Goal: Task Accomplishment & Management: Manage account settings

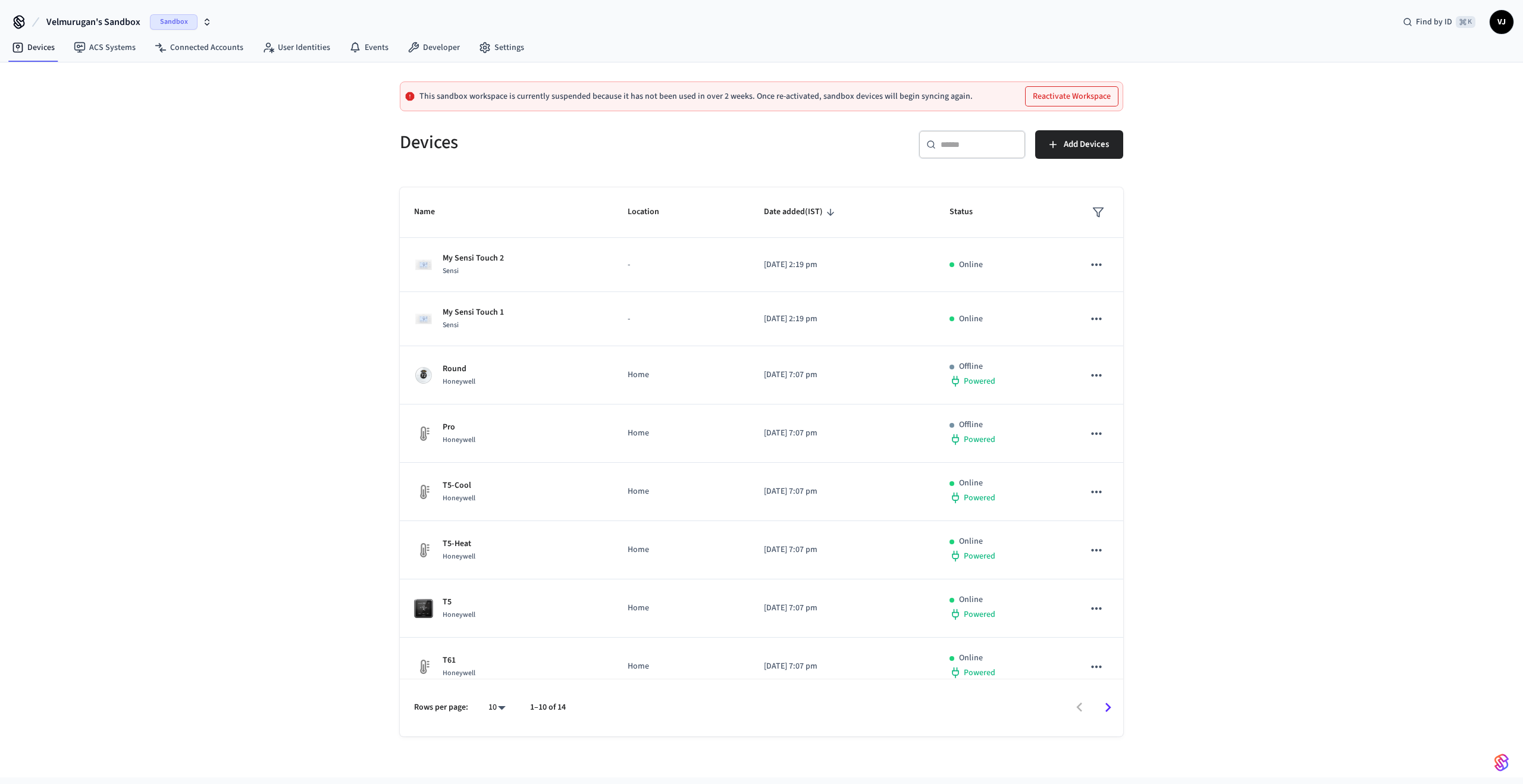
click at [1085, 94] on button "Reactivate Workspace" at bounding box center [1072, 97] width 92 height 19
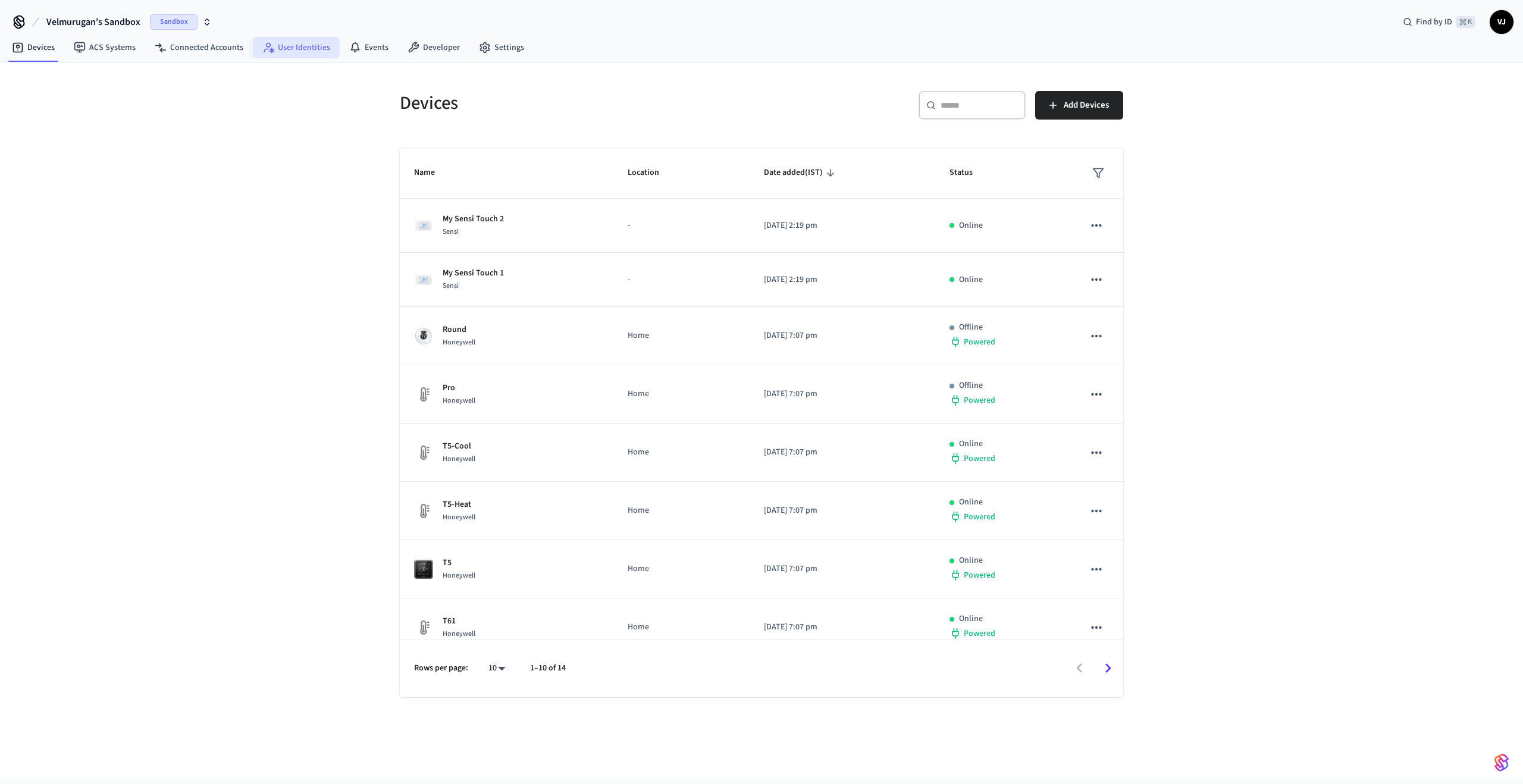
click at [263, 45] on icon at bounding box center [268, 48] width 12 height 12
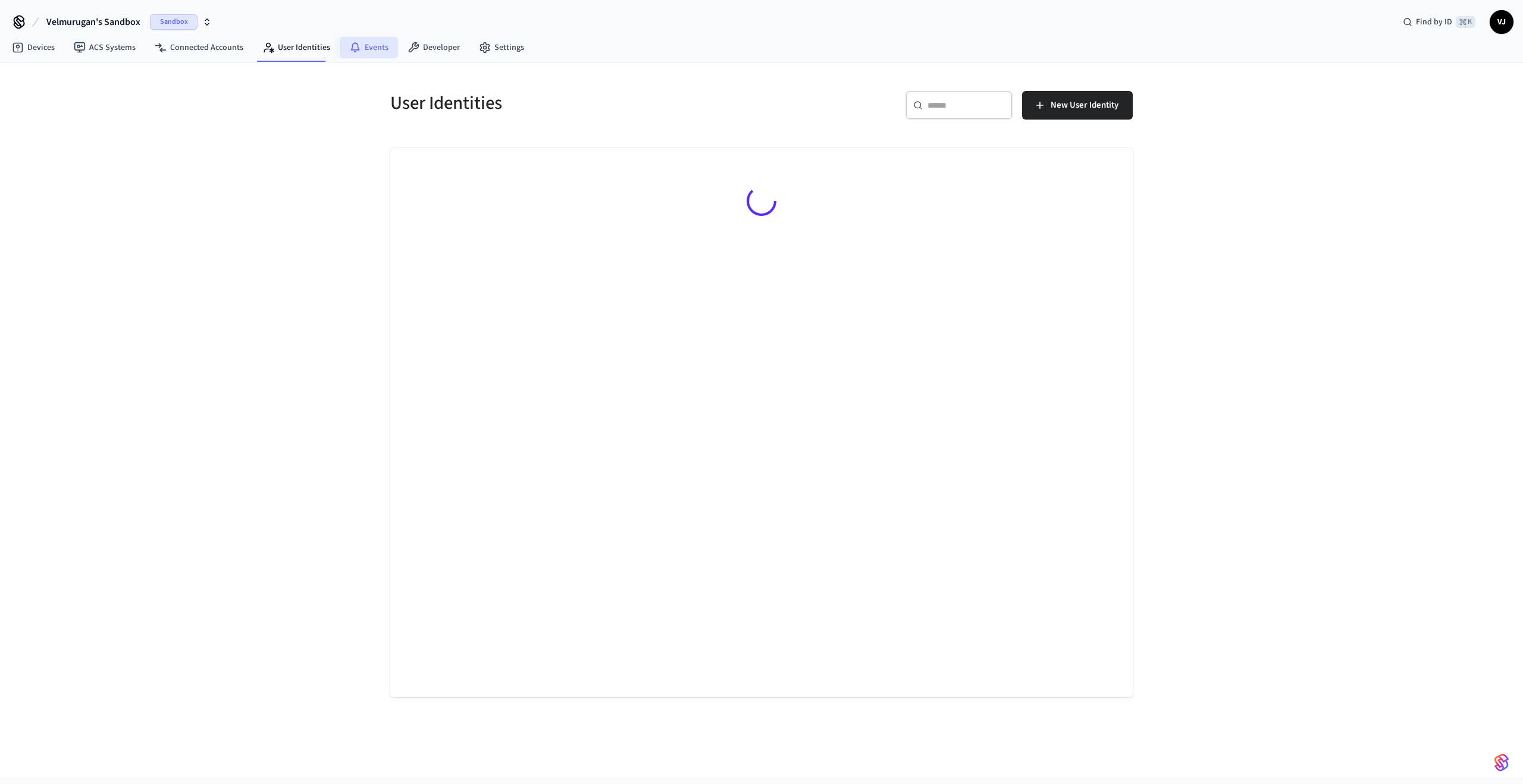
click at [349, 42] on icon at bounding box center [355, 48] width 12 height 12
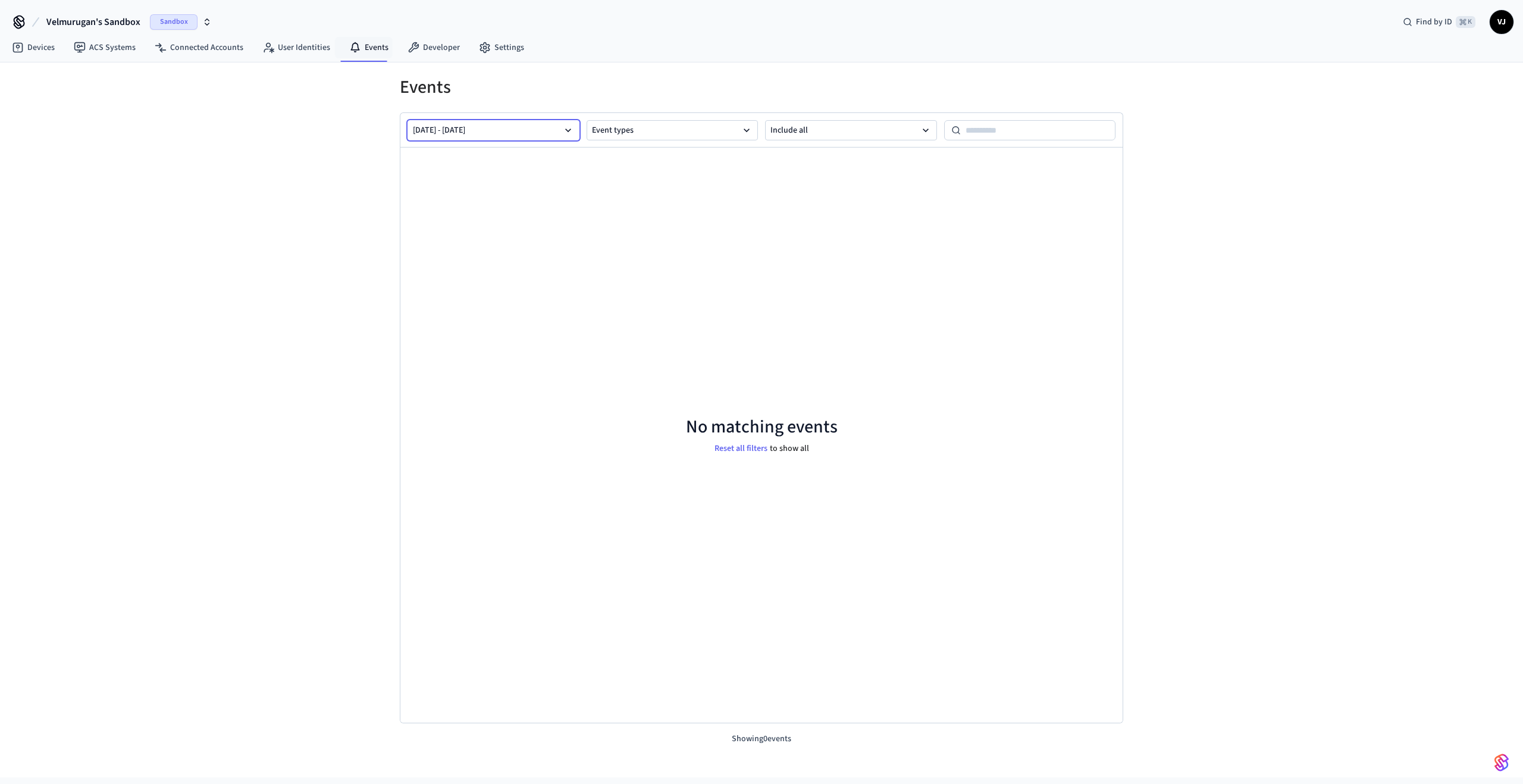
click at [523, 132] on button "[DATE] - [DATE]" at bounding box center [494, 130] width 172 height 20
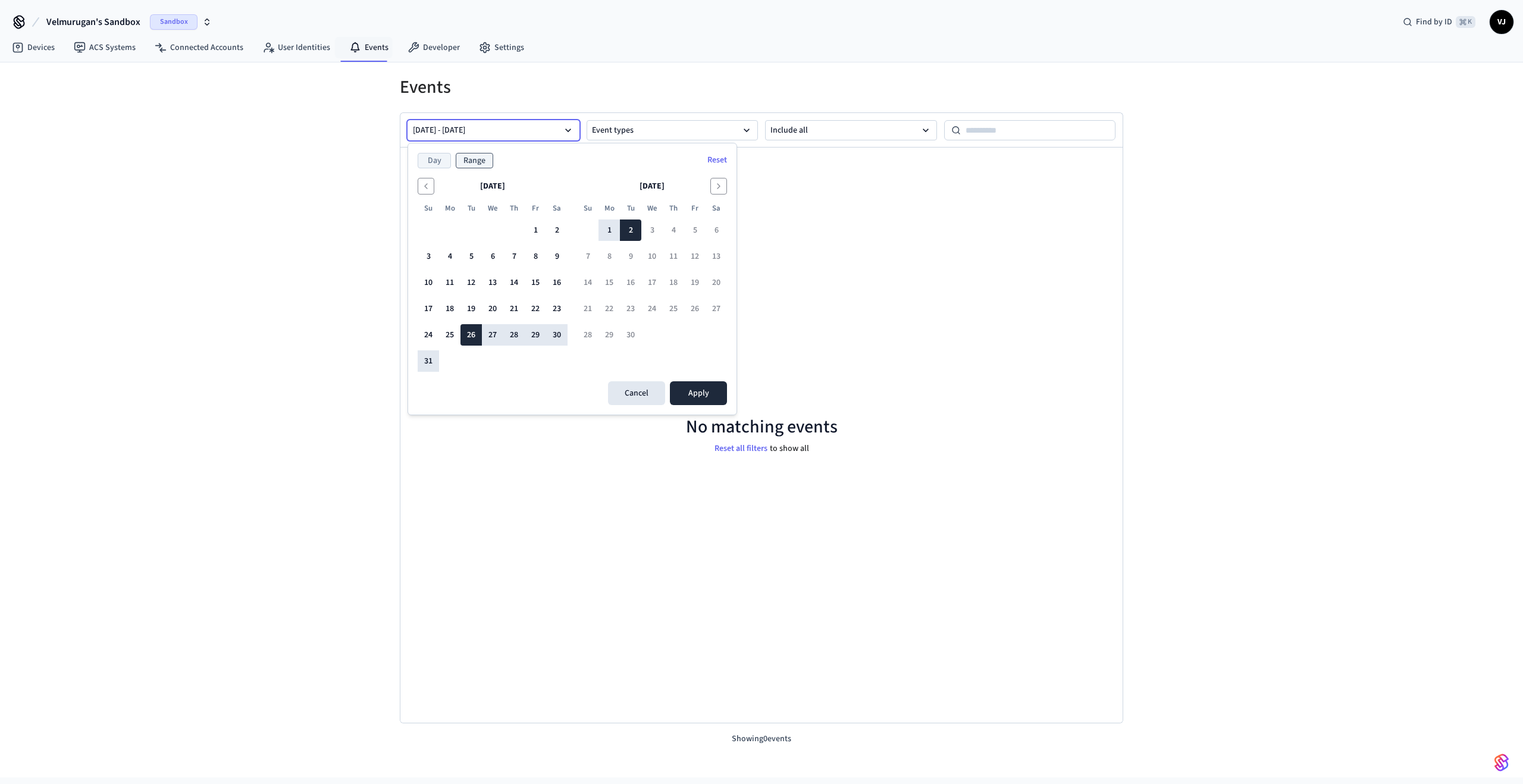
click at [435, 160] on button "Day" at bounding box center [434, 160] width 34 height 16
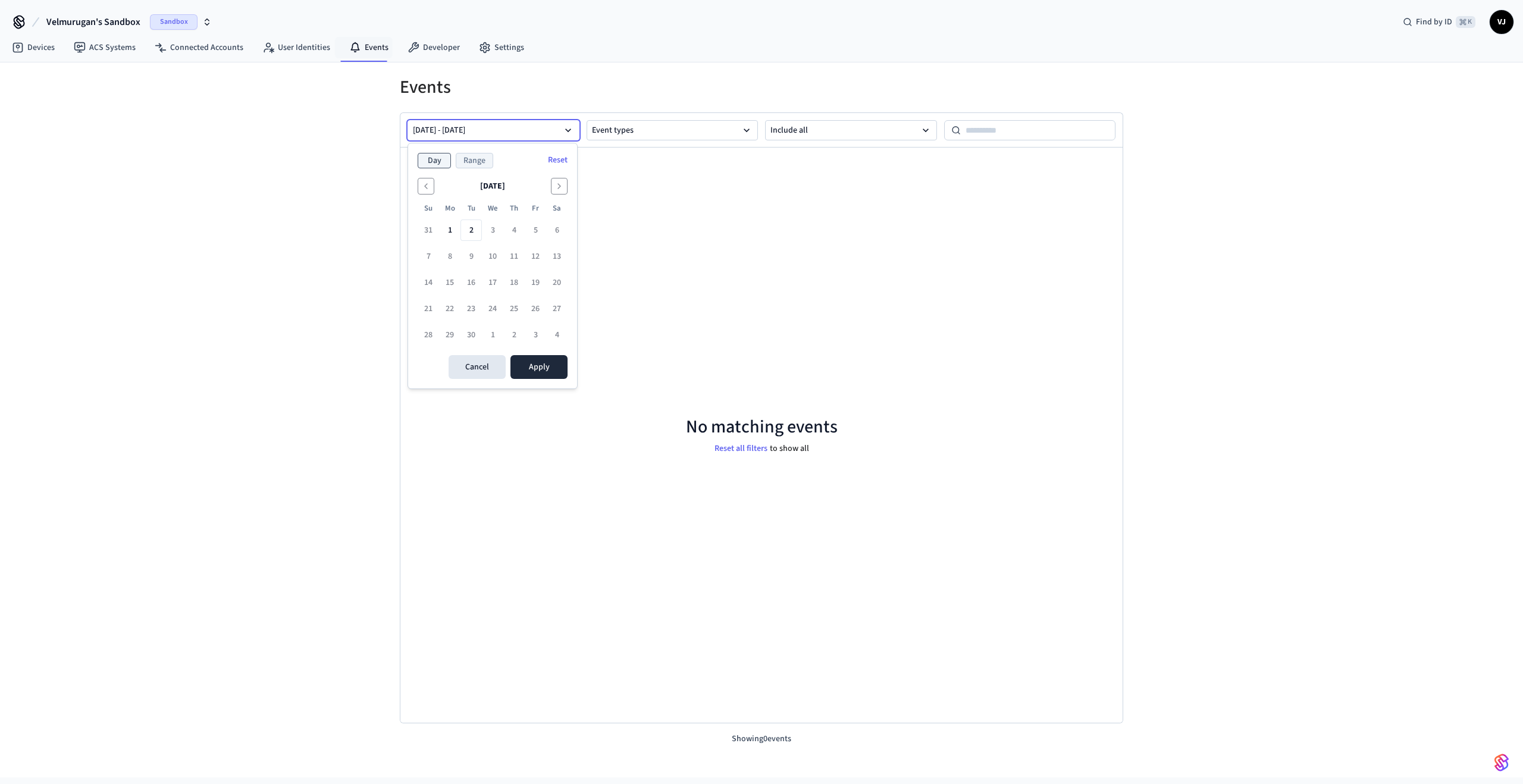
click at [466, 159] on button "Range" at bounding box center [474, 160] width 37 height 16
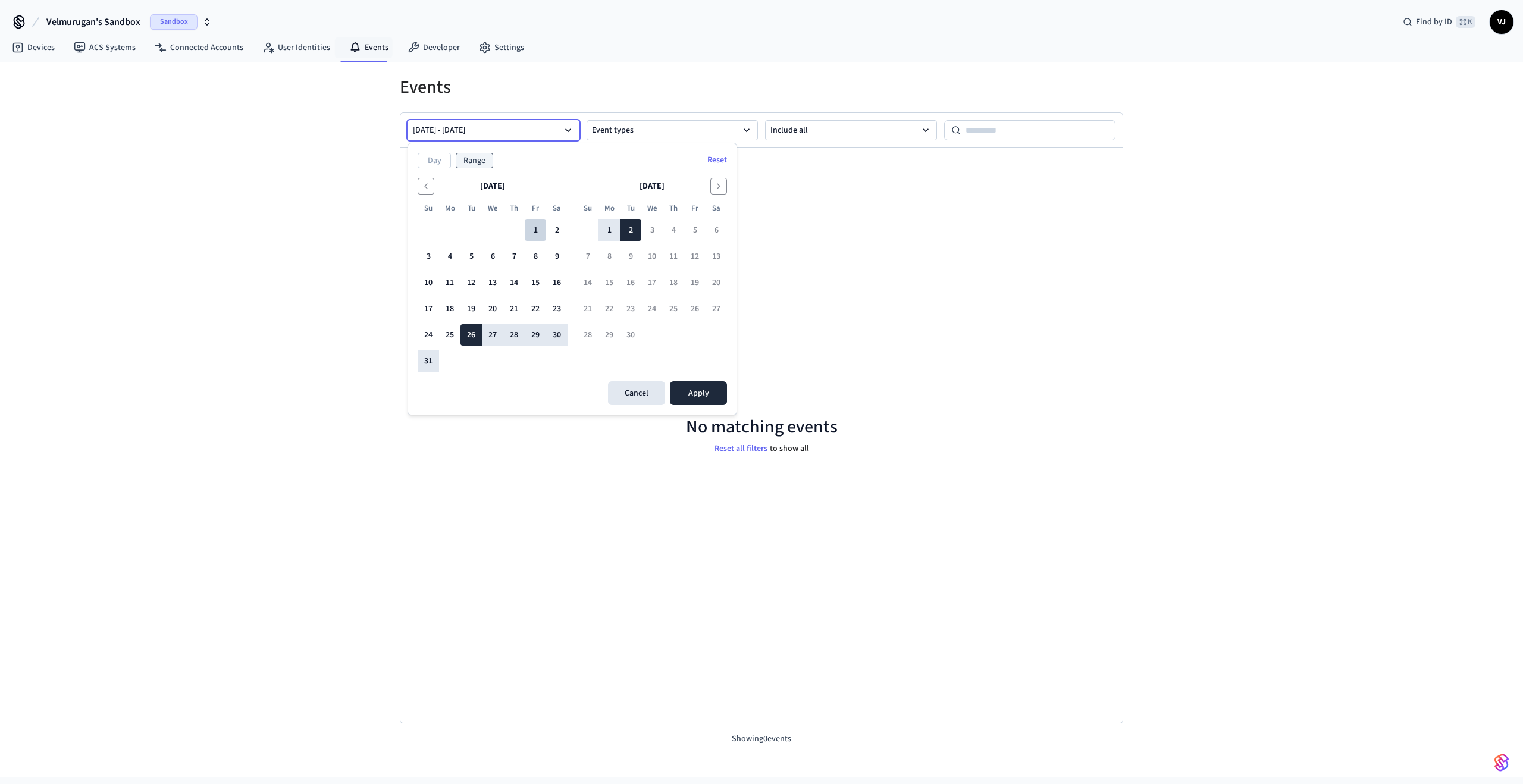
click at [533, 225] on button "1" at bounding box center [535, 230] width 22 height 22
click at [537, 133] on button "[DATE] - MMM dd yyyy" at bounding box center [494, 130] width 172 height 20
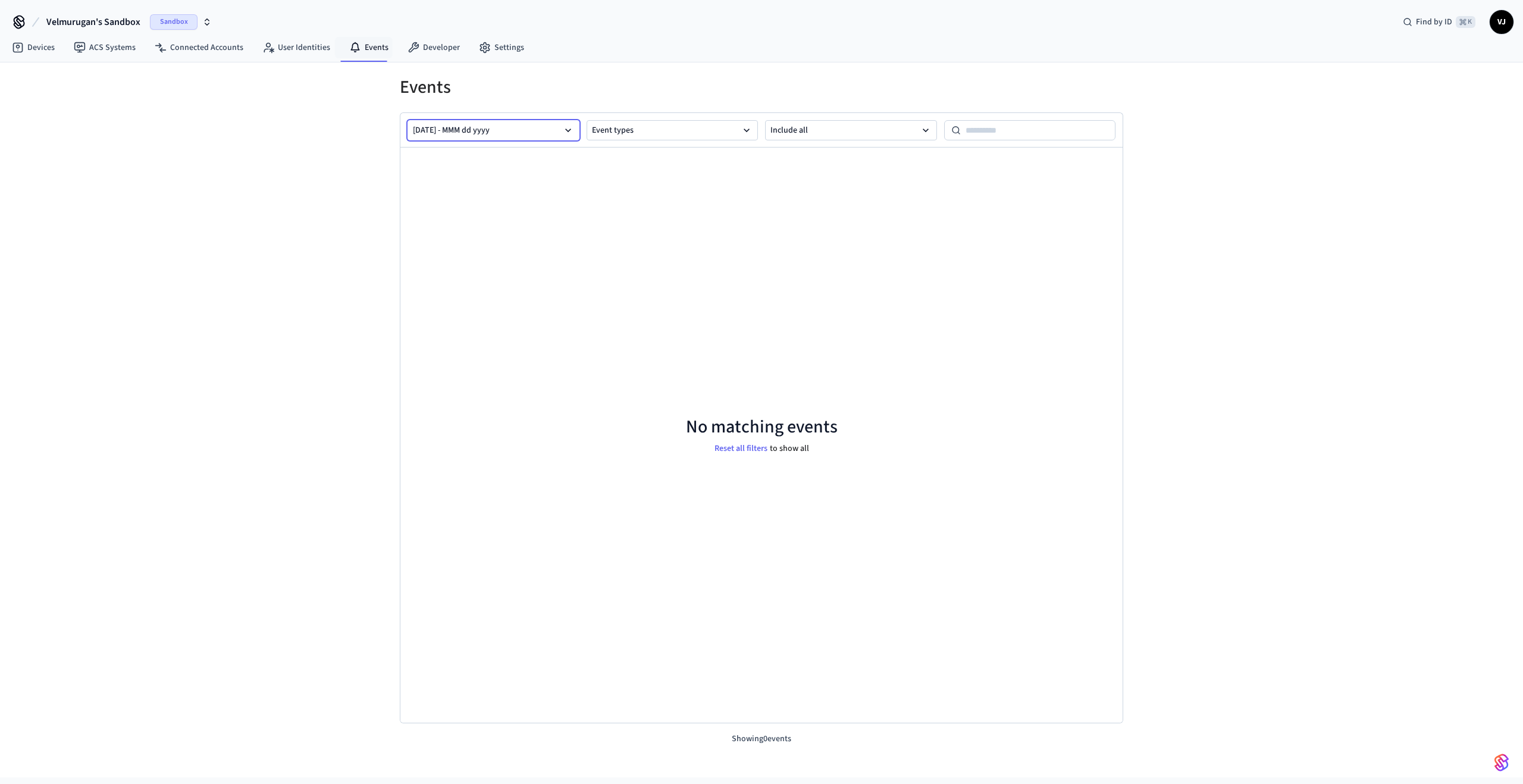
click at [537, 133] on button "[DATE] - MMM dd yyyy" at bounding box center [494, 130] width 172 height 20
click at [532, 228] on button "1" at bounding box center [535, 230] width 22 height 22
click at [696, 397] on button "Apply" at bounding box center [699, 393] width 57 height 24
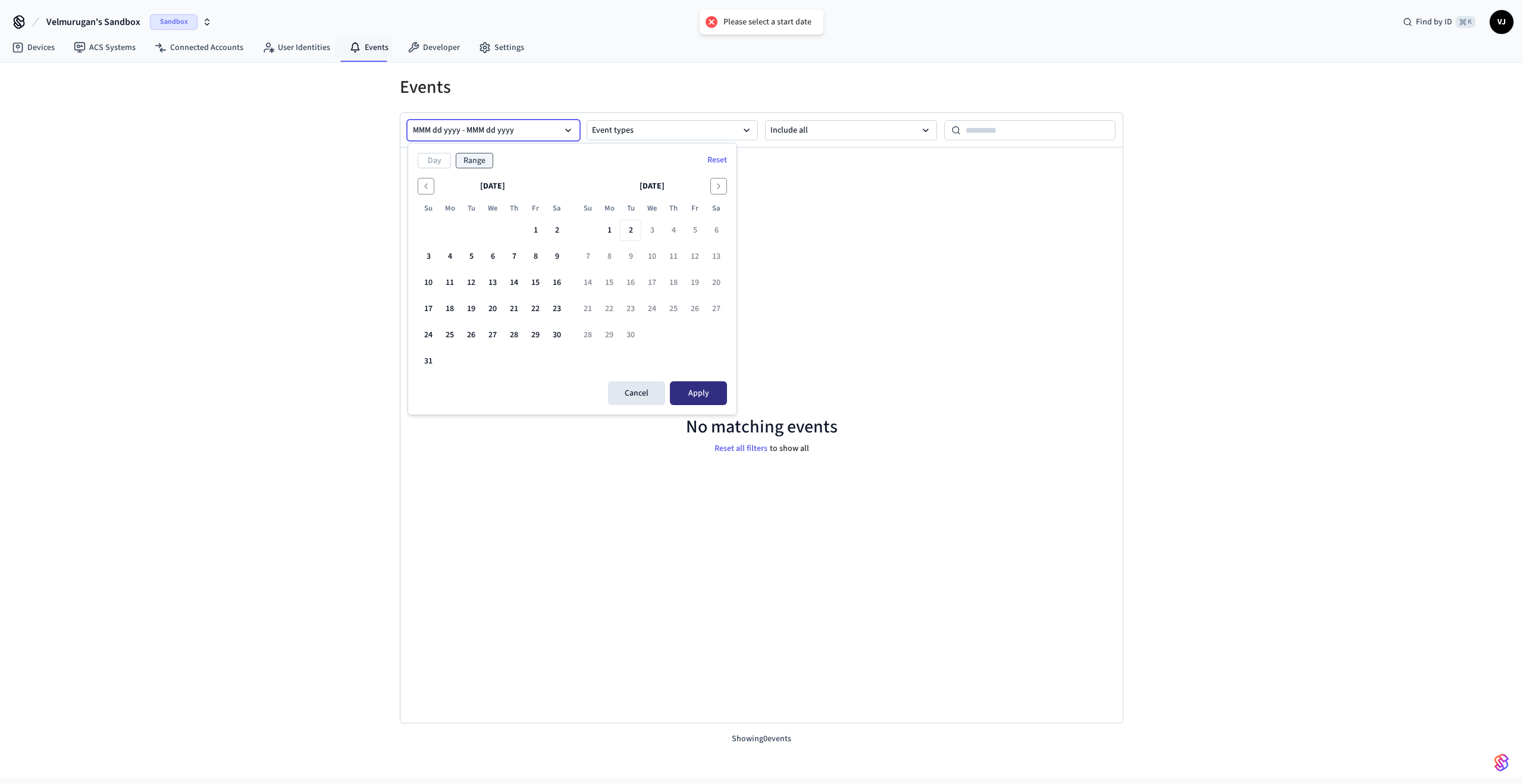
click at [696, 397] on button "Apply" at bounding box center [699, 393] width 57 height 24
click at [431, 189] on button "Go to the Previous Month" at bounding box center [426, 186] width 16 height 16
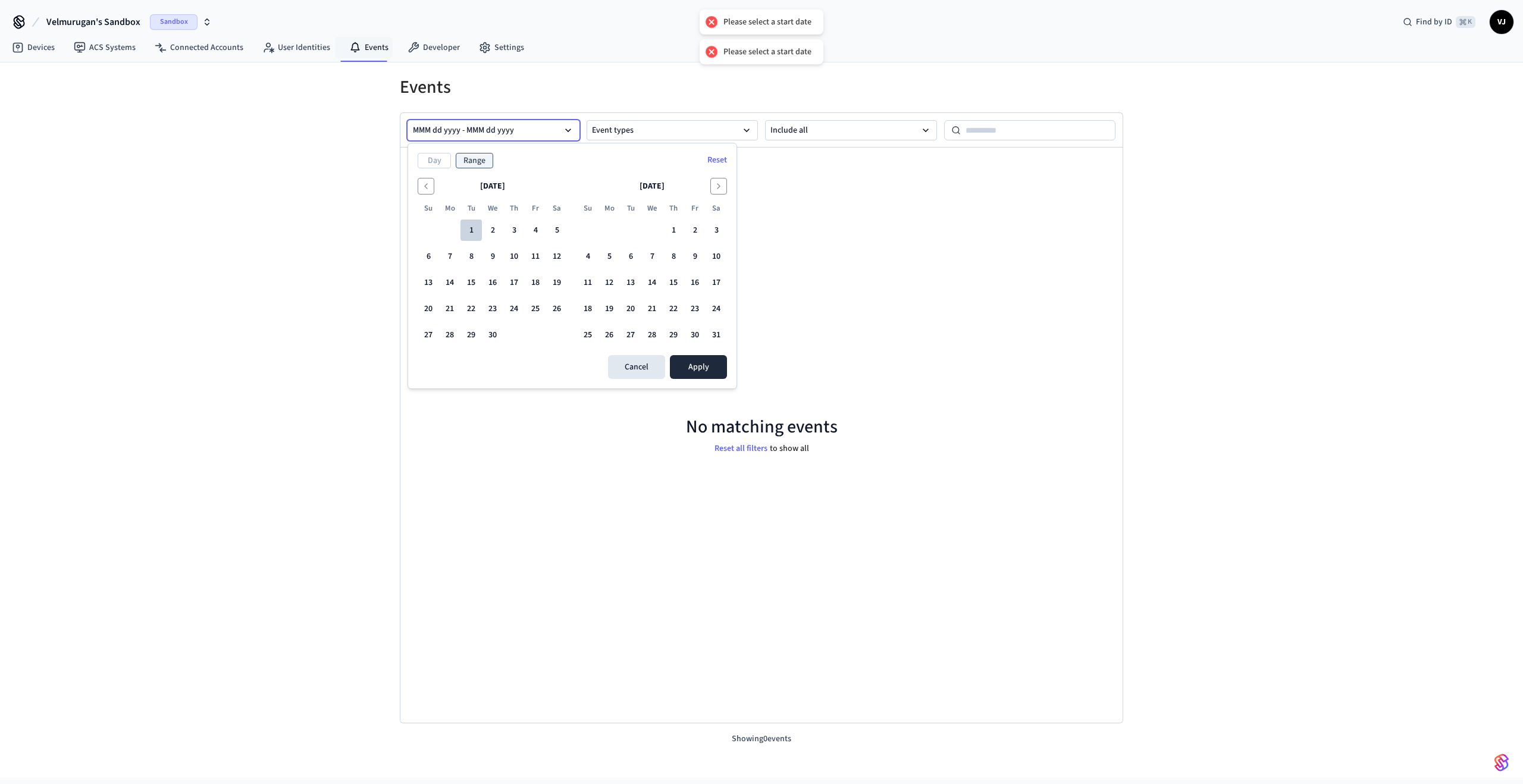
click at [473, 233] on button "1" at bounding box center [471, 230] width 22 height 22
click at [716, 187] on icon "Go to the Next Month" at bounding box center [719, 186] width 10 height 10
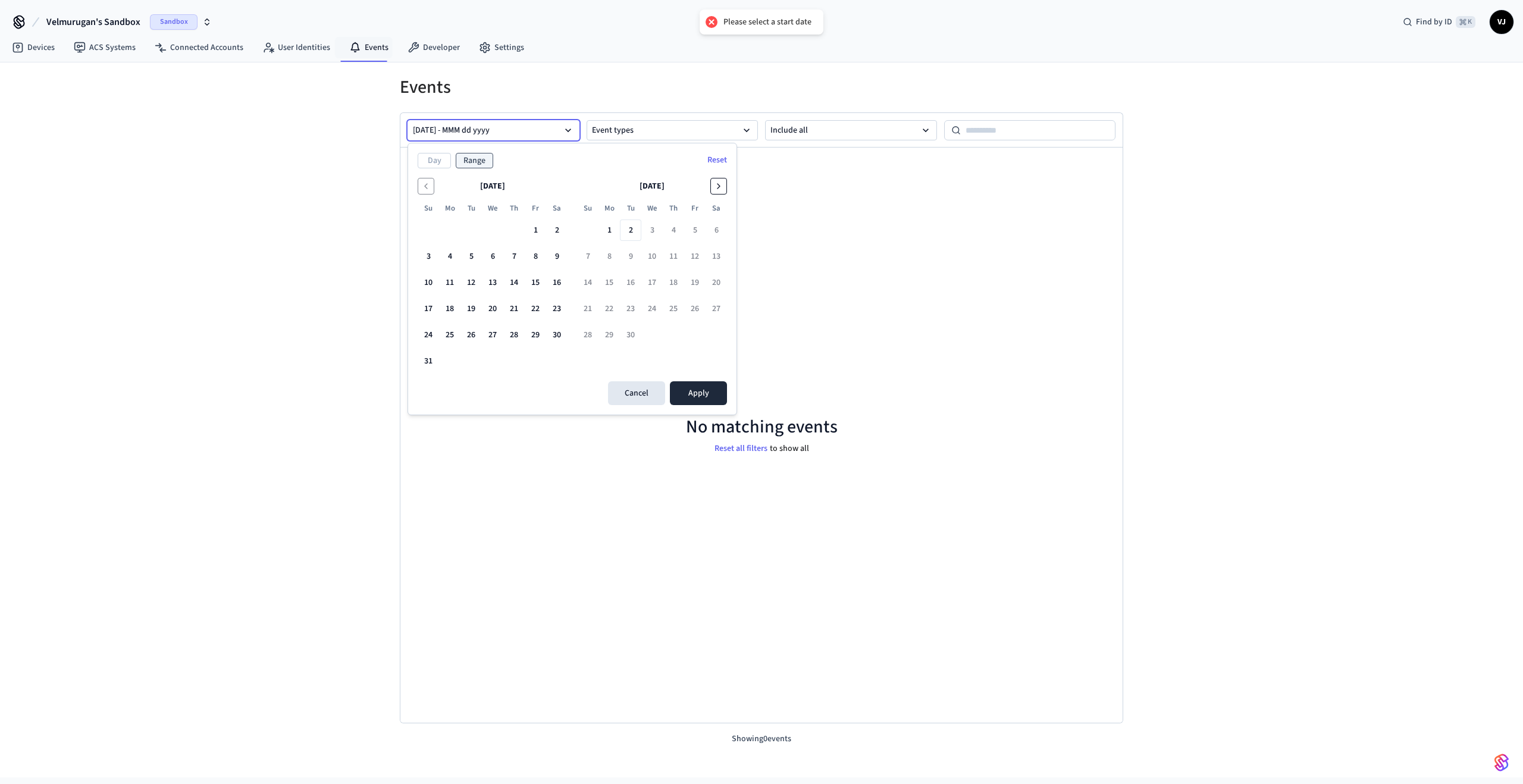
click at [716, 187] on icon "Go to the Next Month" at bounding box center [719, 186] width 10 height 10
click at [469, 236] on button "2" at bounding box center [471, 230] width 22 height 22
click at [705, 370] on button "Apply" at bounding box center [699, 367] width 57 height 24
click at [470, 134] on button "[DATE] - MMM dd yyyy" at bounding box center [494, 130] width 172 height 20
click at [492, 136] on button "[DATE] - MMM dd yyyy" at bounding box center [494, 130] width 172 height 20
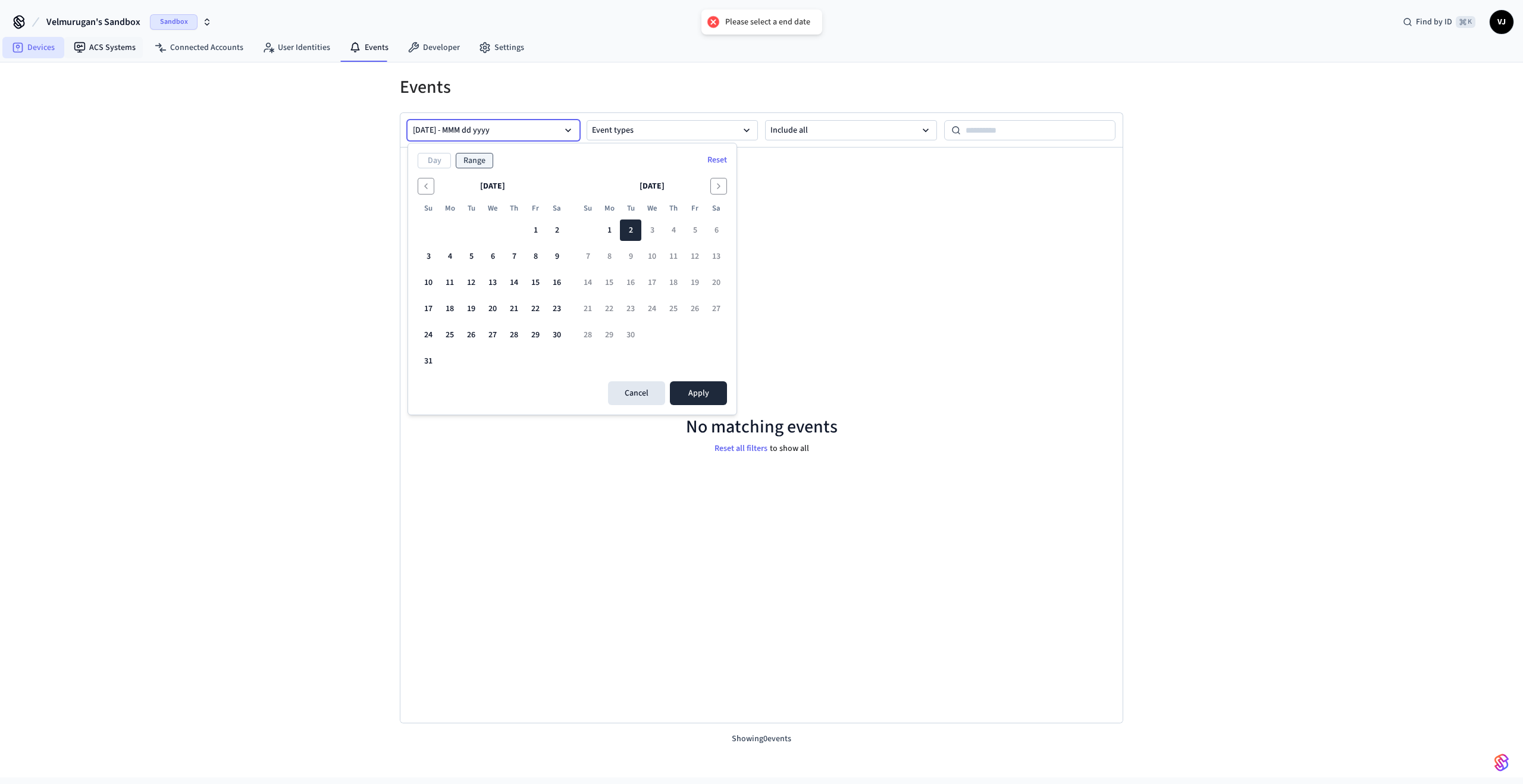
click at [22, 51] on icon at bounding box center [18, 48] width 12 height 12
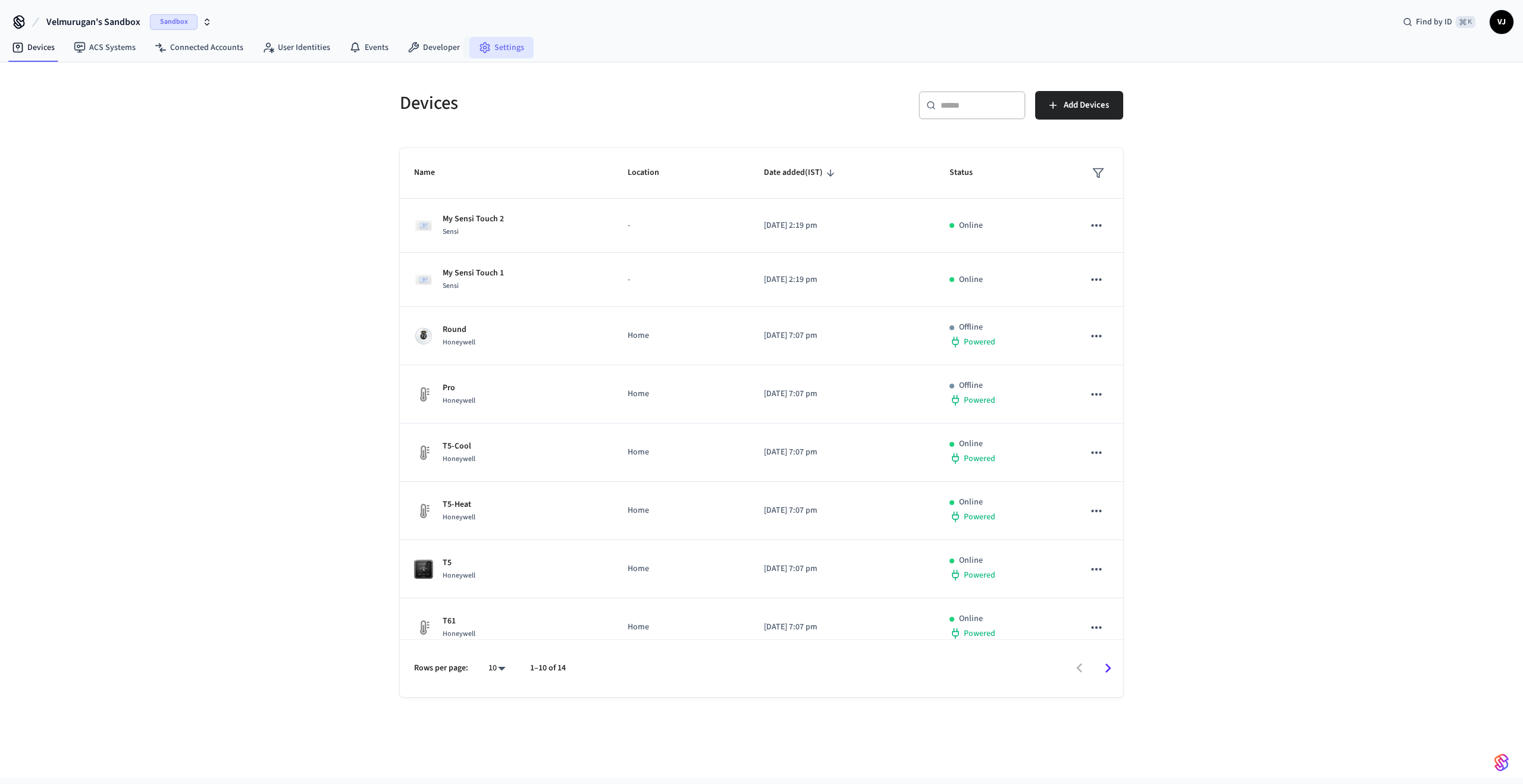
click at [484, 46] on circle at bounding box center [485, 48] width 3 height 3
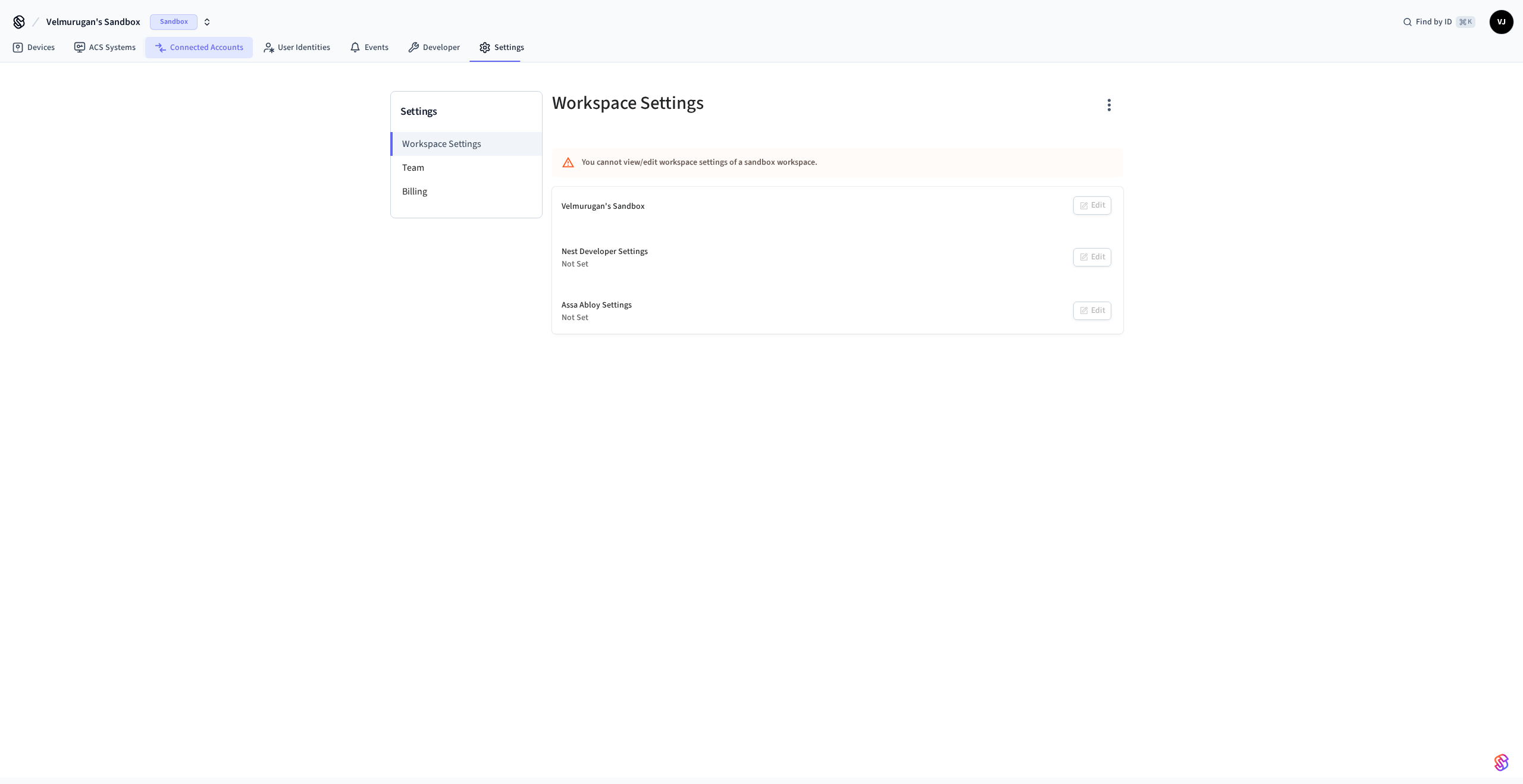
click at [213, 43] on link "Connected Accounts" at bounding box center [199, 47] width 107 height 22
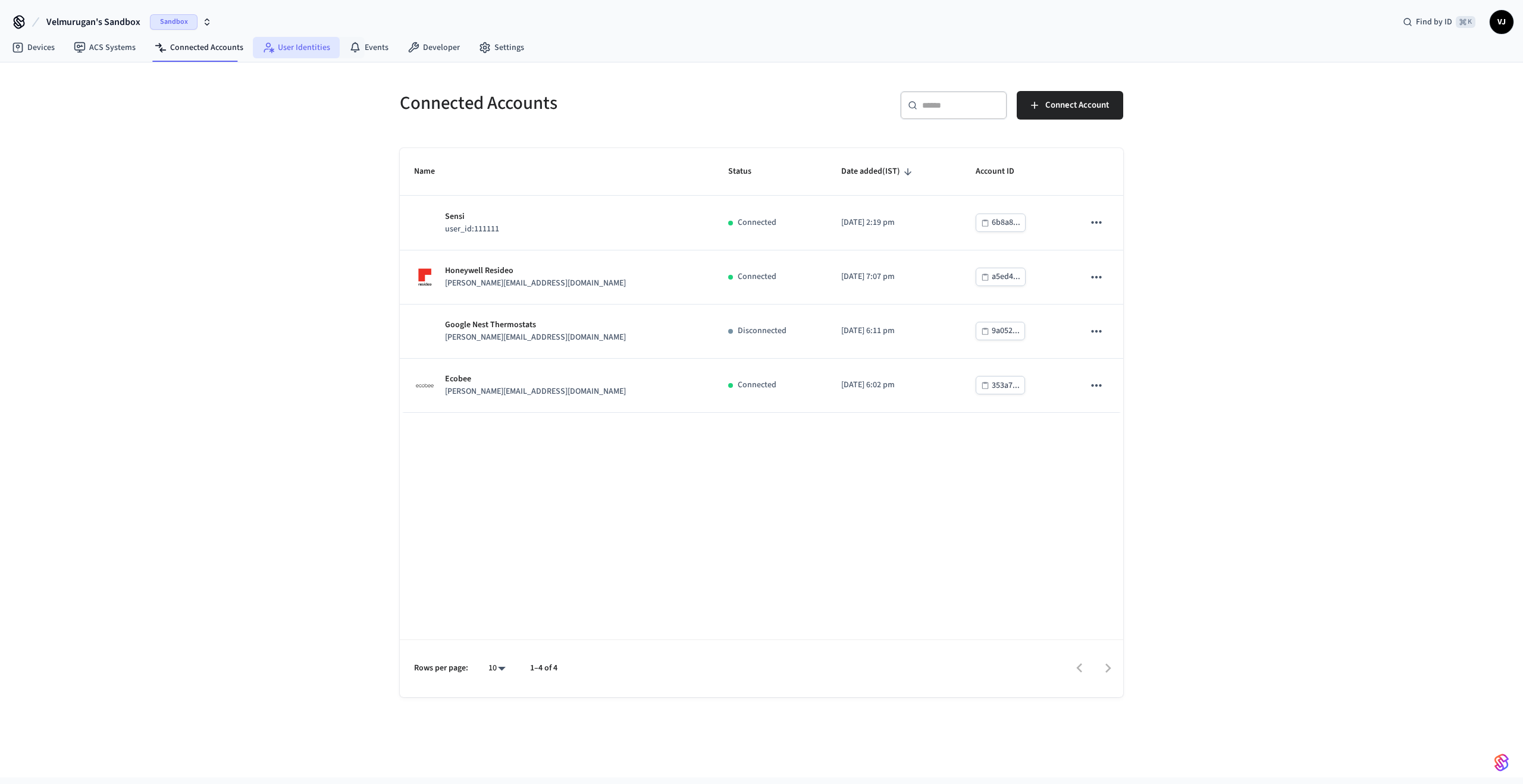
click at [312, 42] on link "User Identities" at bounding box center [296, 47] width 87 height 22
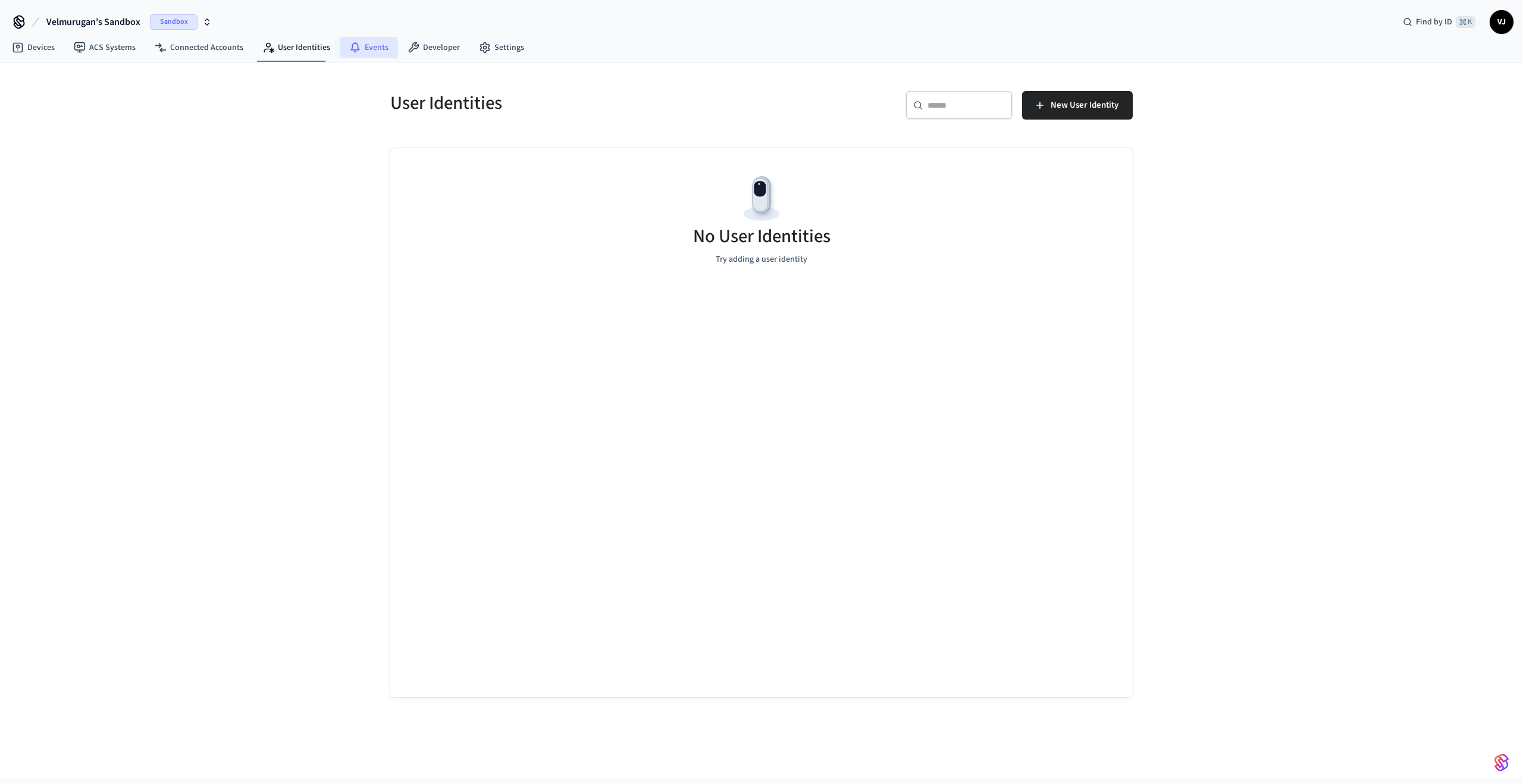
click at [352, 42] on icon at bounding box center [355, 48] width 12 height 12
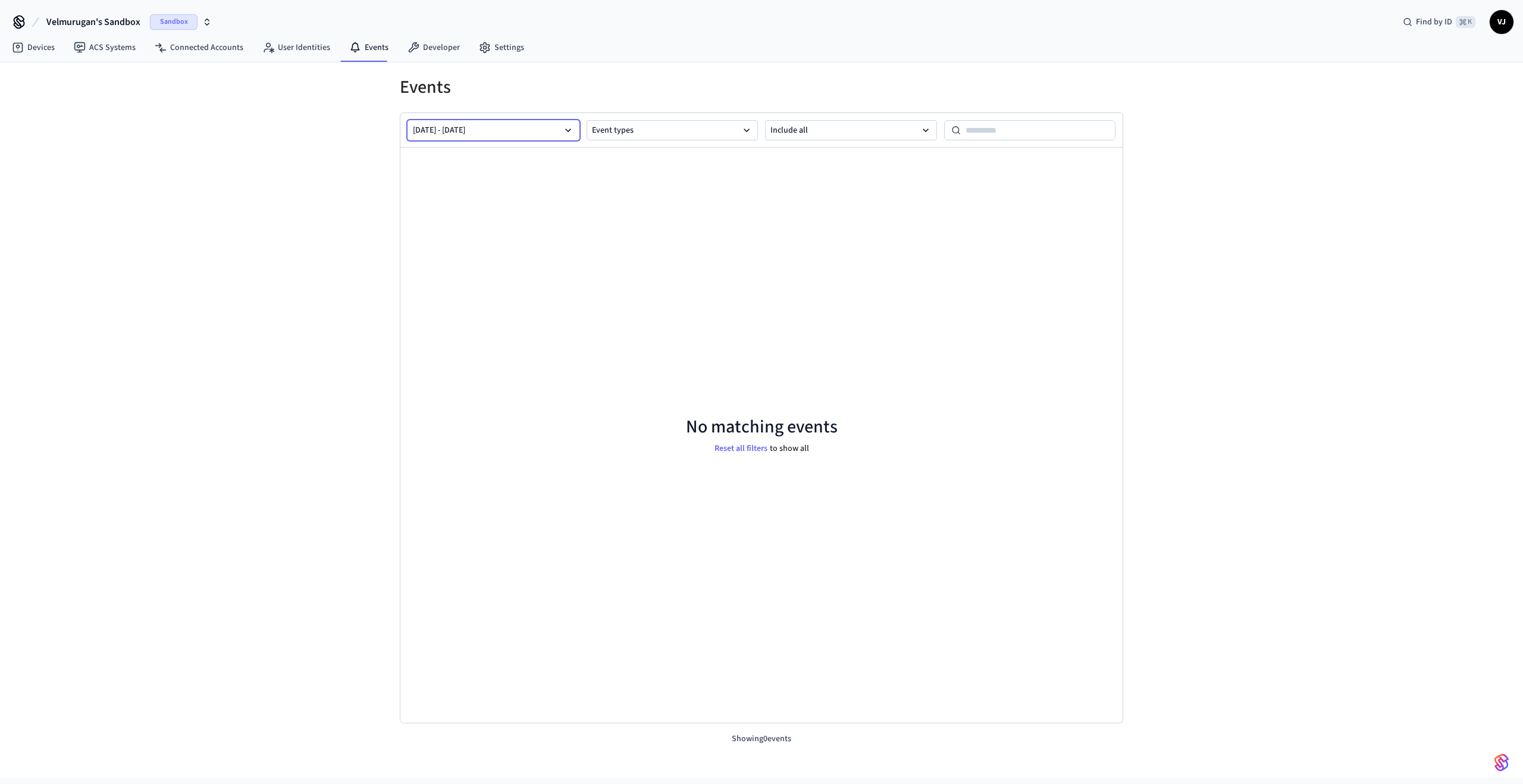
click at [481, 127] on button "[DATE] - [DATE]" at bounding box center [494, 130] width 172 height 20
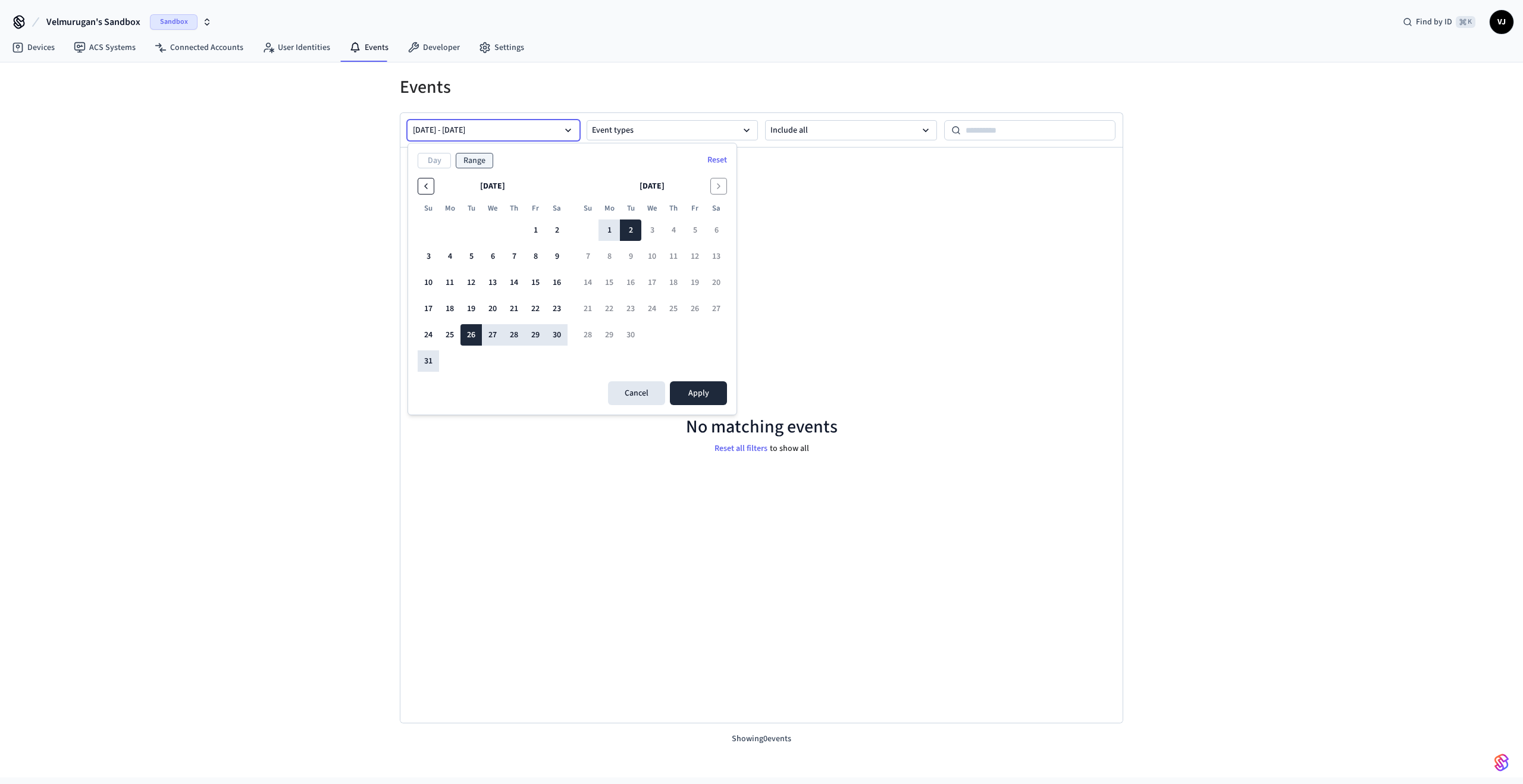
click at [431, 186] on button "Go to the Previous Month" at bounding box center [426, 186] width 16 height 16
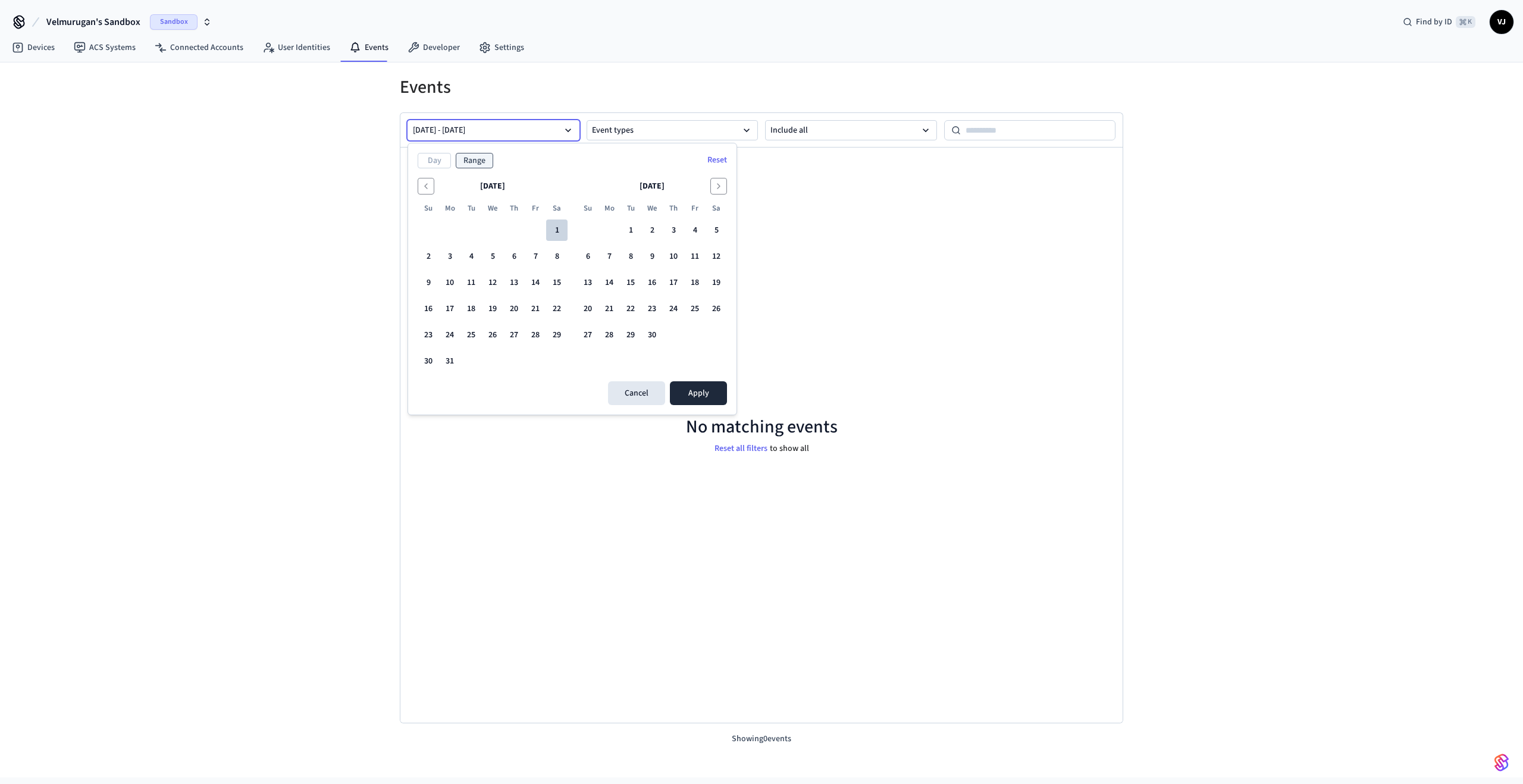
click at [552, 227] on button "1" at bounding box center [557, 230] width 22 height 22
click at [713, 192] on button "Go to the Next Month" at bounding box center [719, 186] width 16 height 16
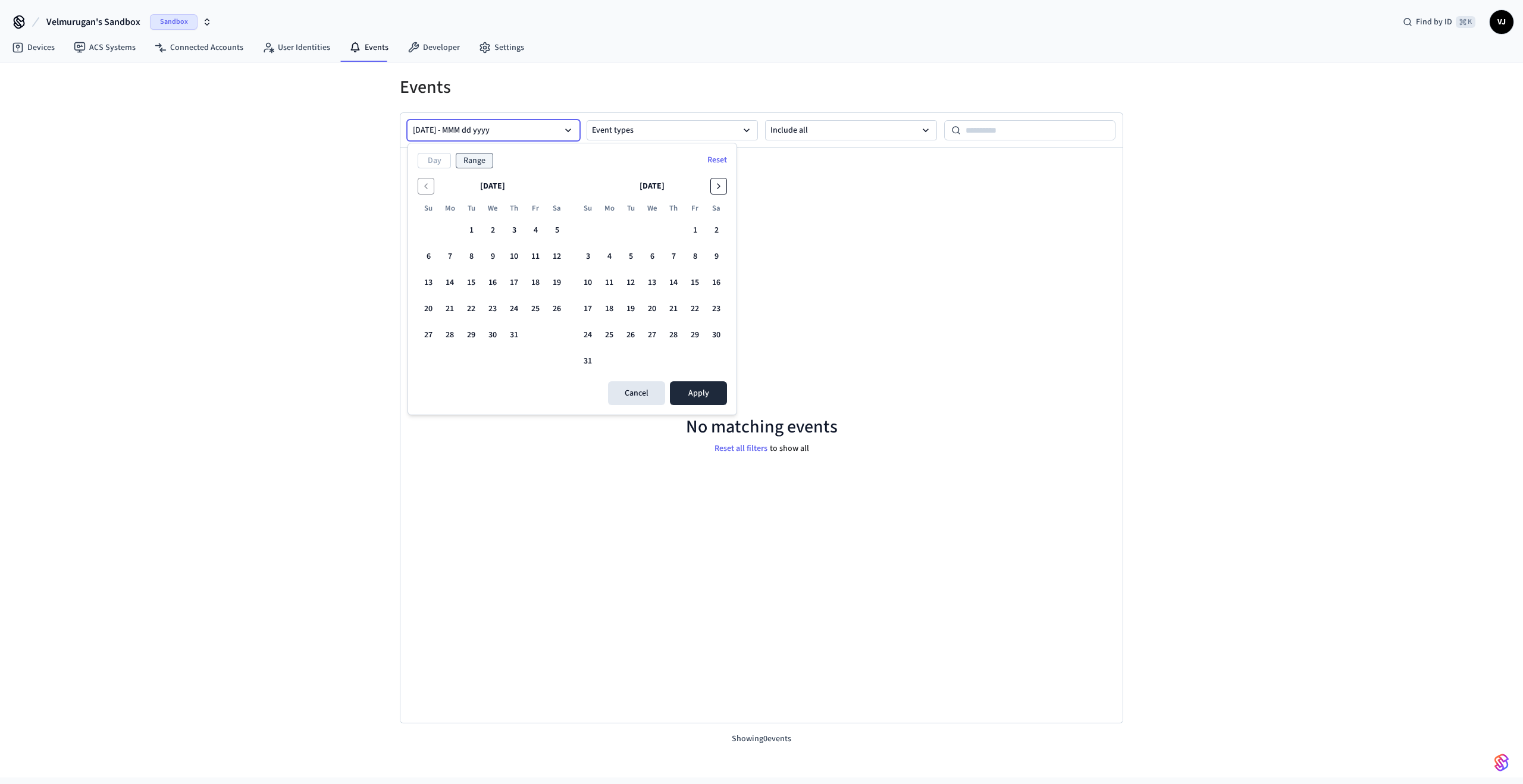
click at [713, 192] on button "Go to the Next Month" at bounding box center [719, 186] width 16 height 16
click at [636, 230] on button "2" at bounding box center [631, 230] width 22 height 22
click at [426, 186] on icon "Go to the Previous Month" at bounding box center [426, 186] width 10 height 10
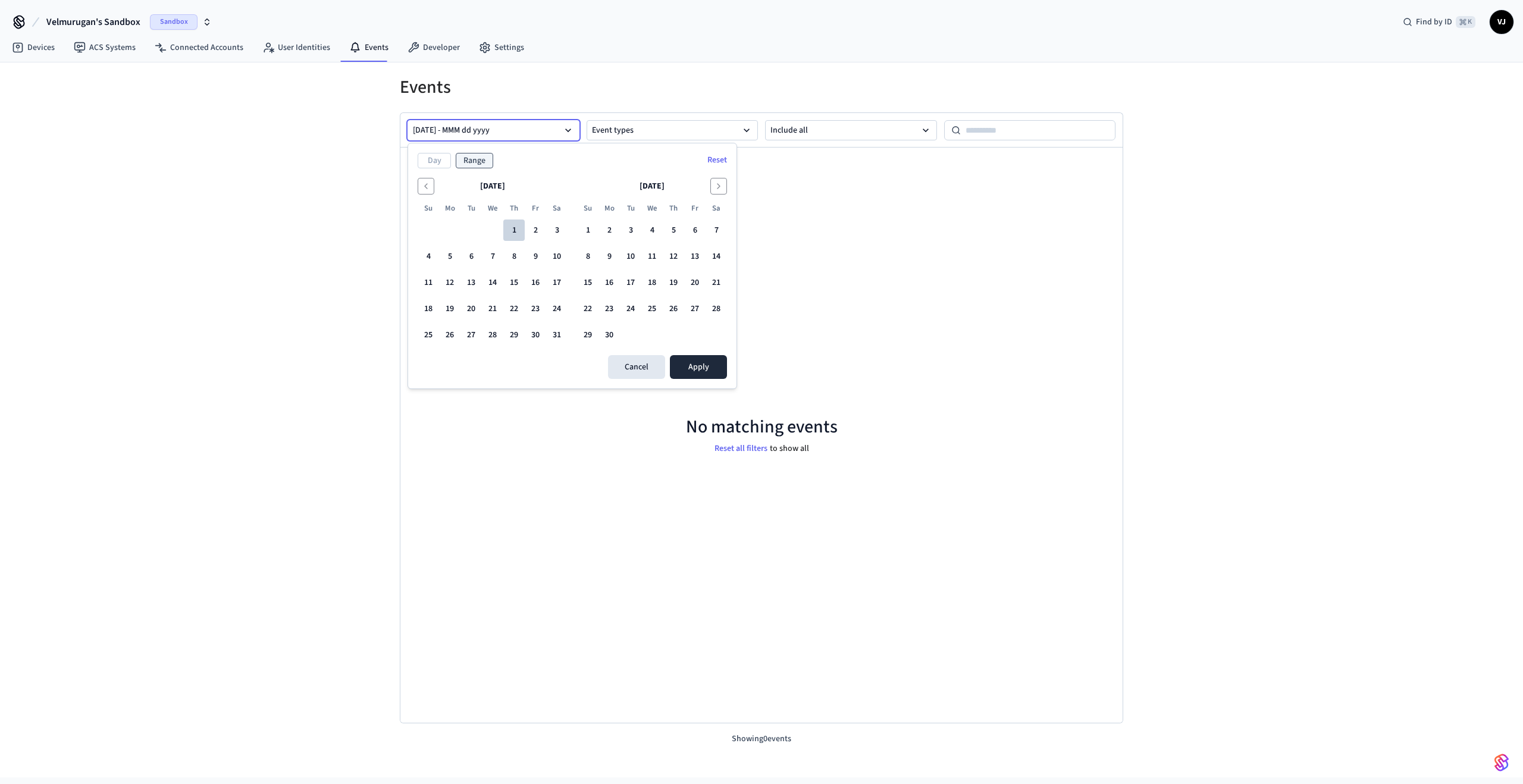
click at [514, 227] on button "1" at bounding box center [514, 230] width 22 height 22
click at [616, 335] on button "30" at bounding box center [609, 335] width 22 height 22
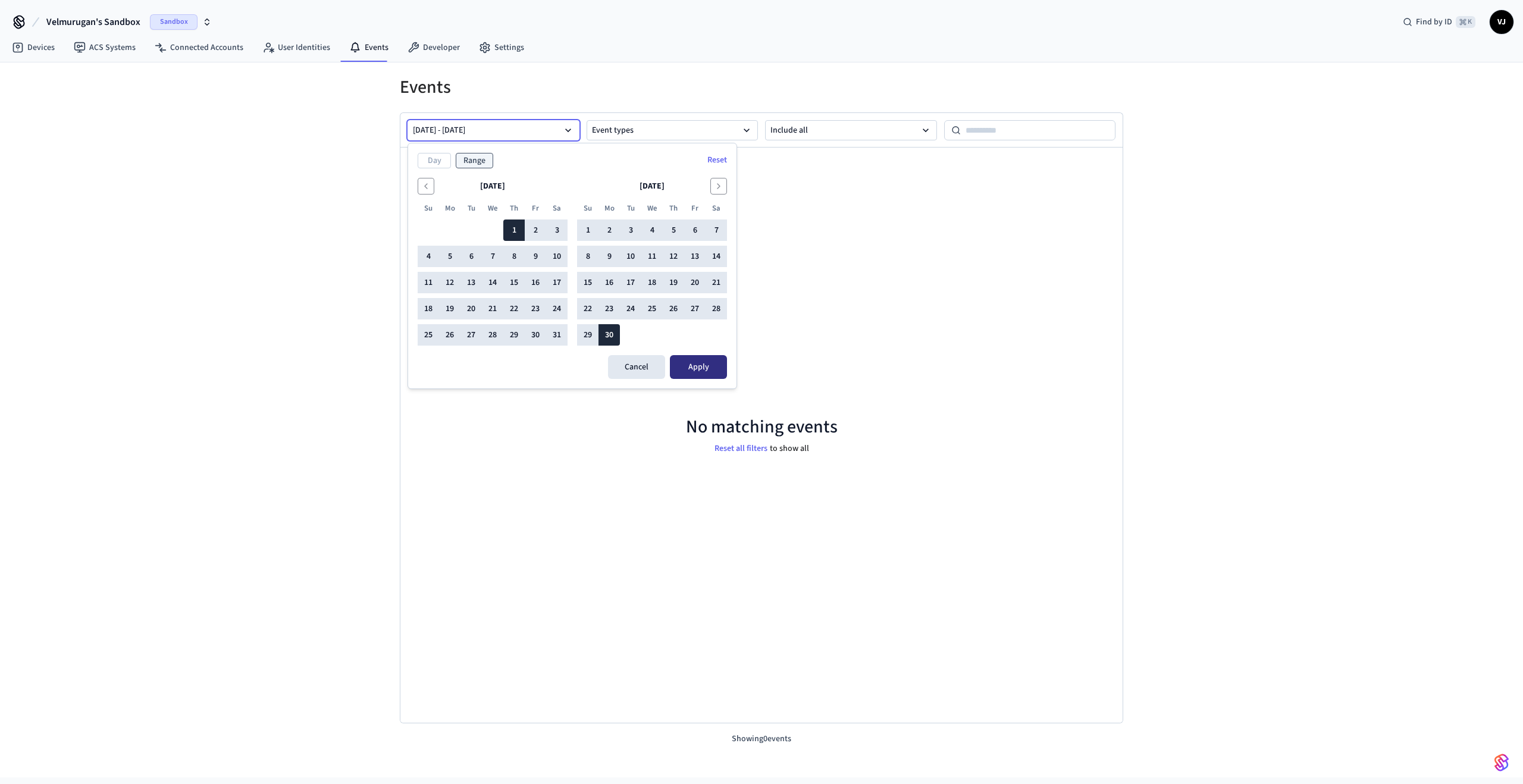
click at [696, 359] on button "Apply" at bounding box center [699, 367] width 57 height 24
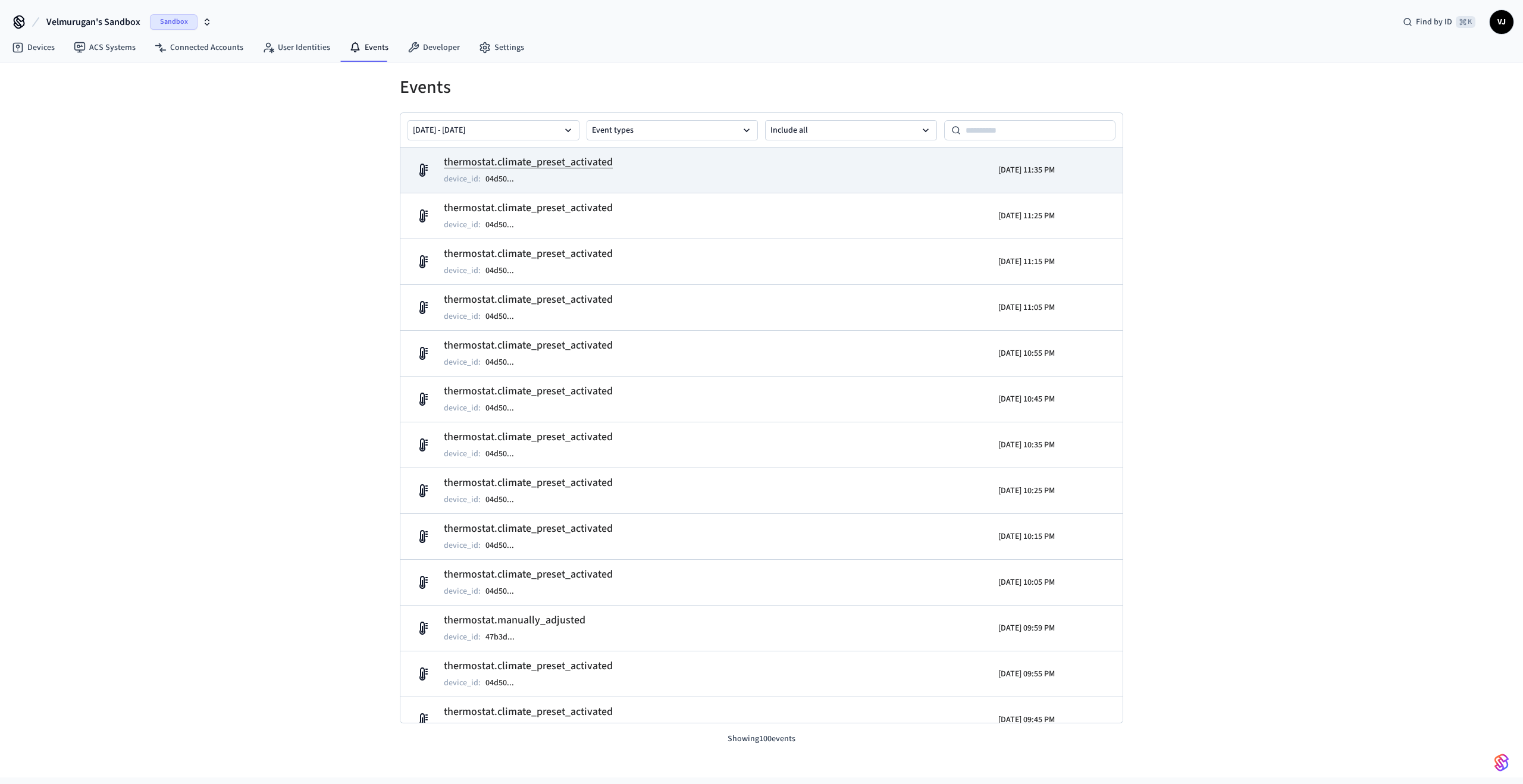
click at [491, 162] on h2 "thermostat.climate_preset_activated" at bounding box center [528, 162] width 169 height 16
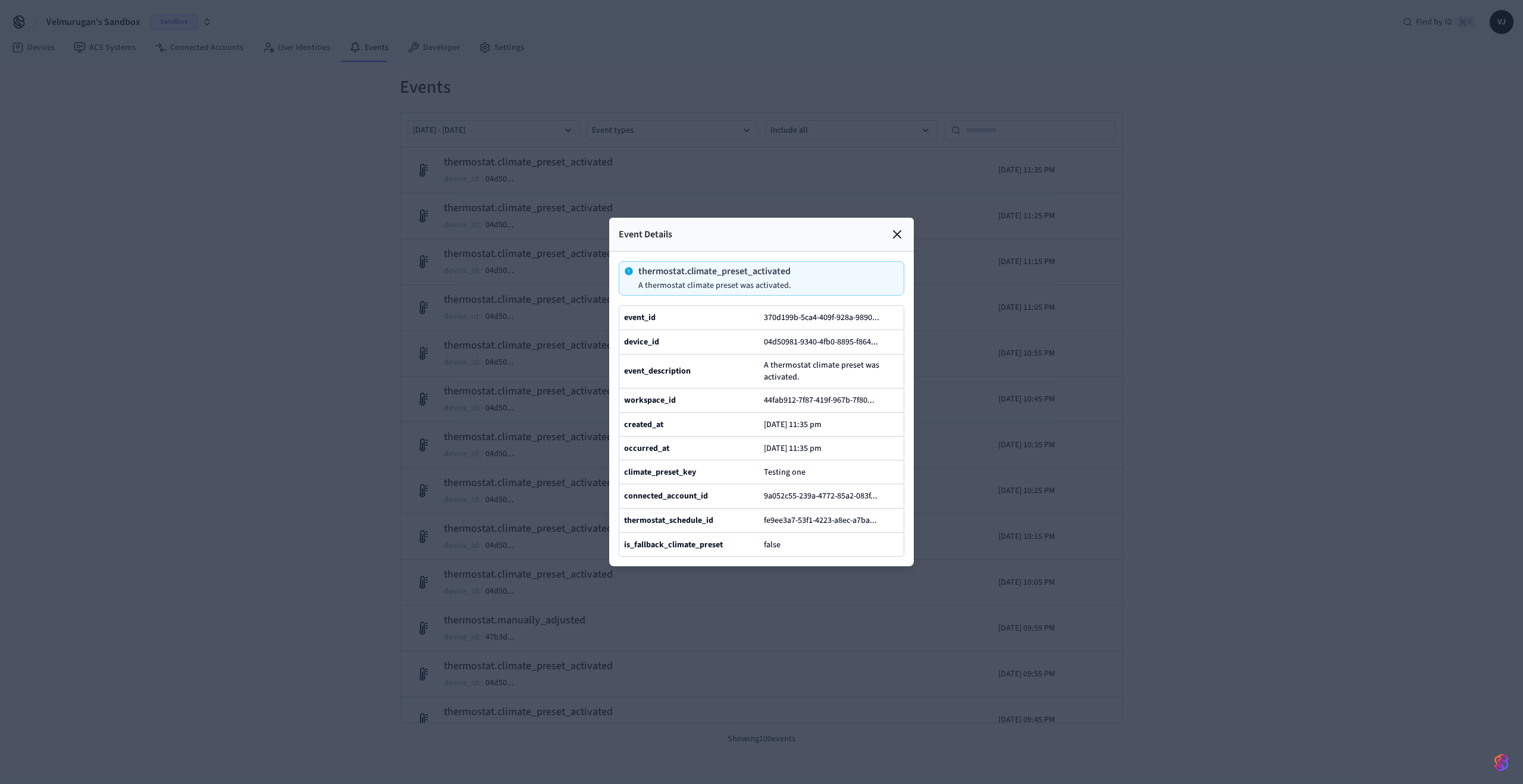
click at [894, 227] on icon at bounding box center [897, 234] width 14 height 14
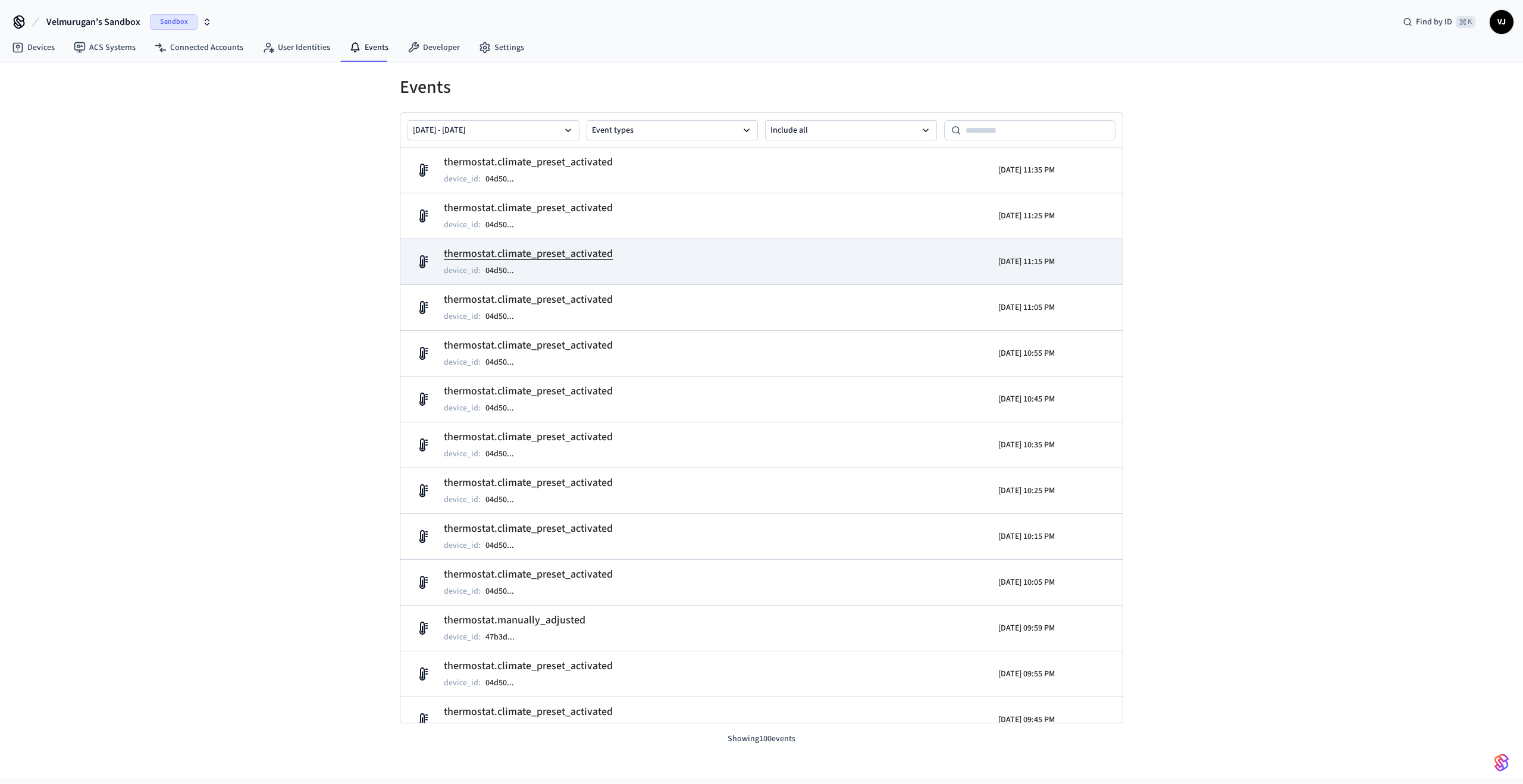
click at [555, 261] on h2 "thermostat.climate_preset_activated" at bounding box center [528, 254] width 169 height 16
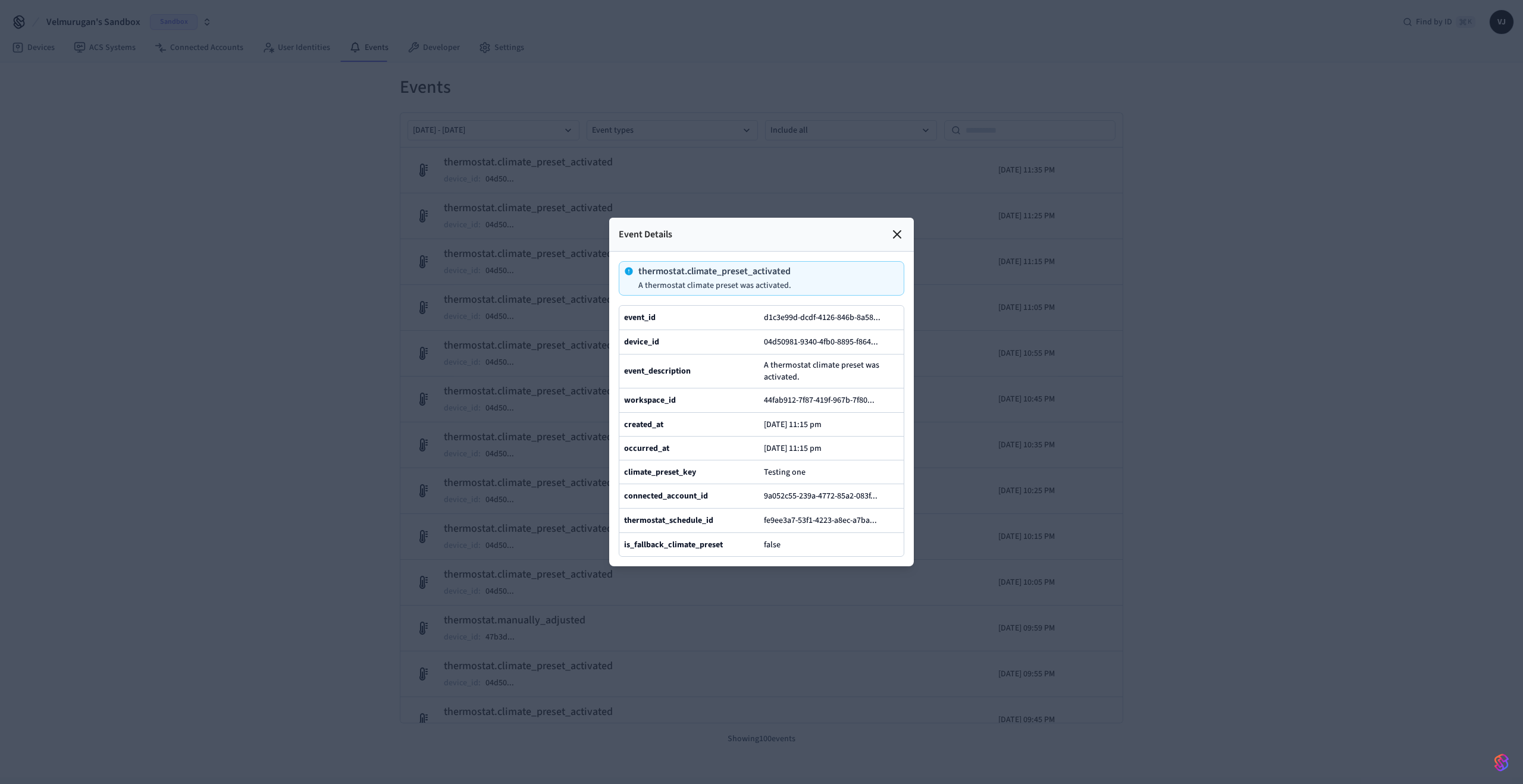
click at [894, 227] on icon at bounding box center [897, 234] width 14 height 14
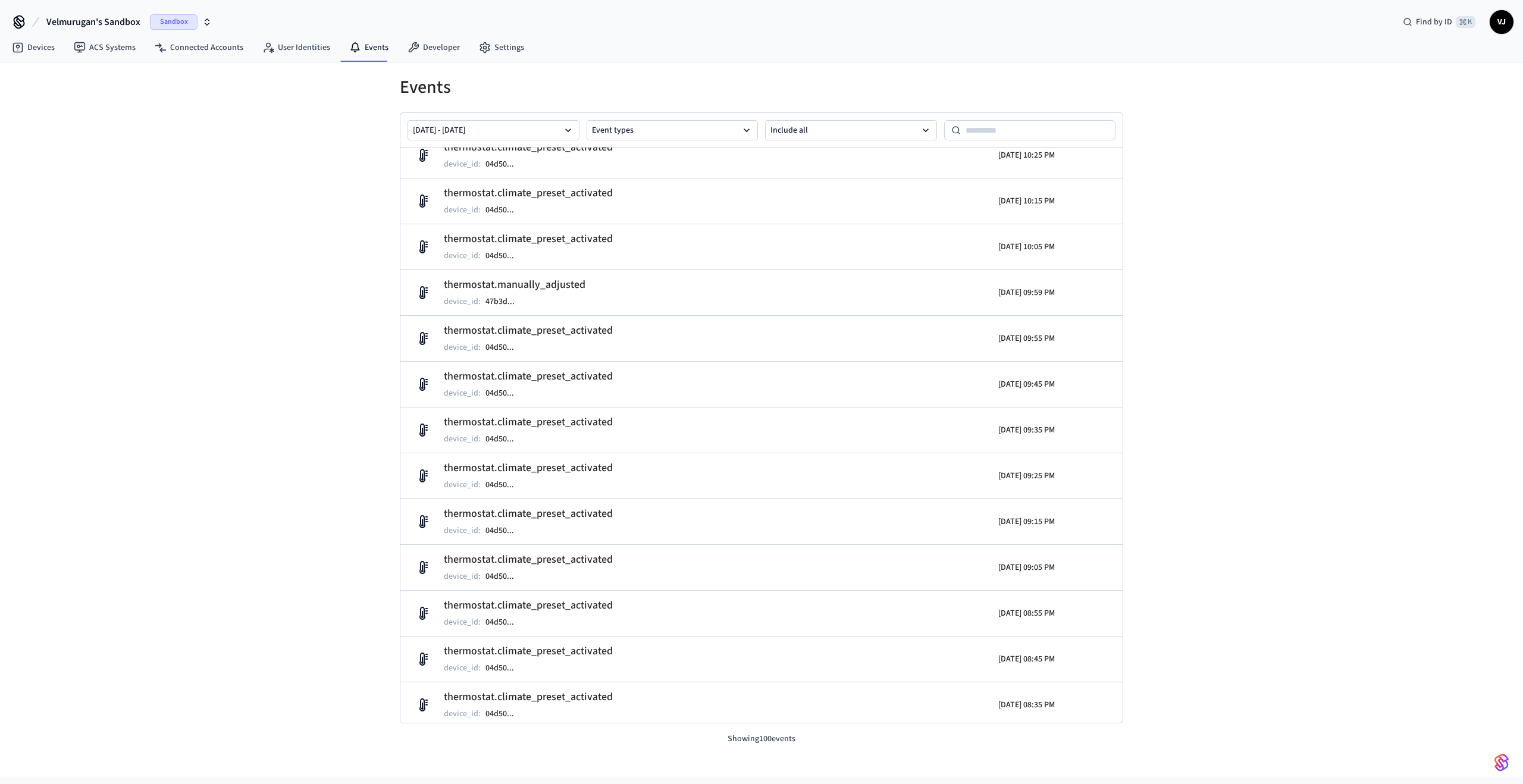
scroll to position [346, 0]
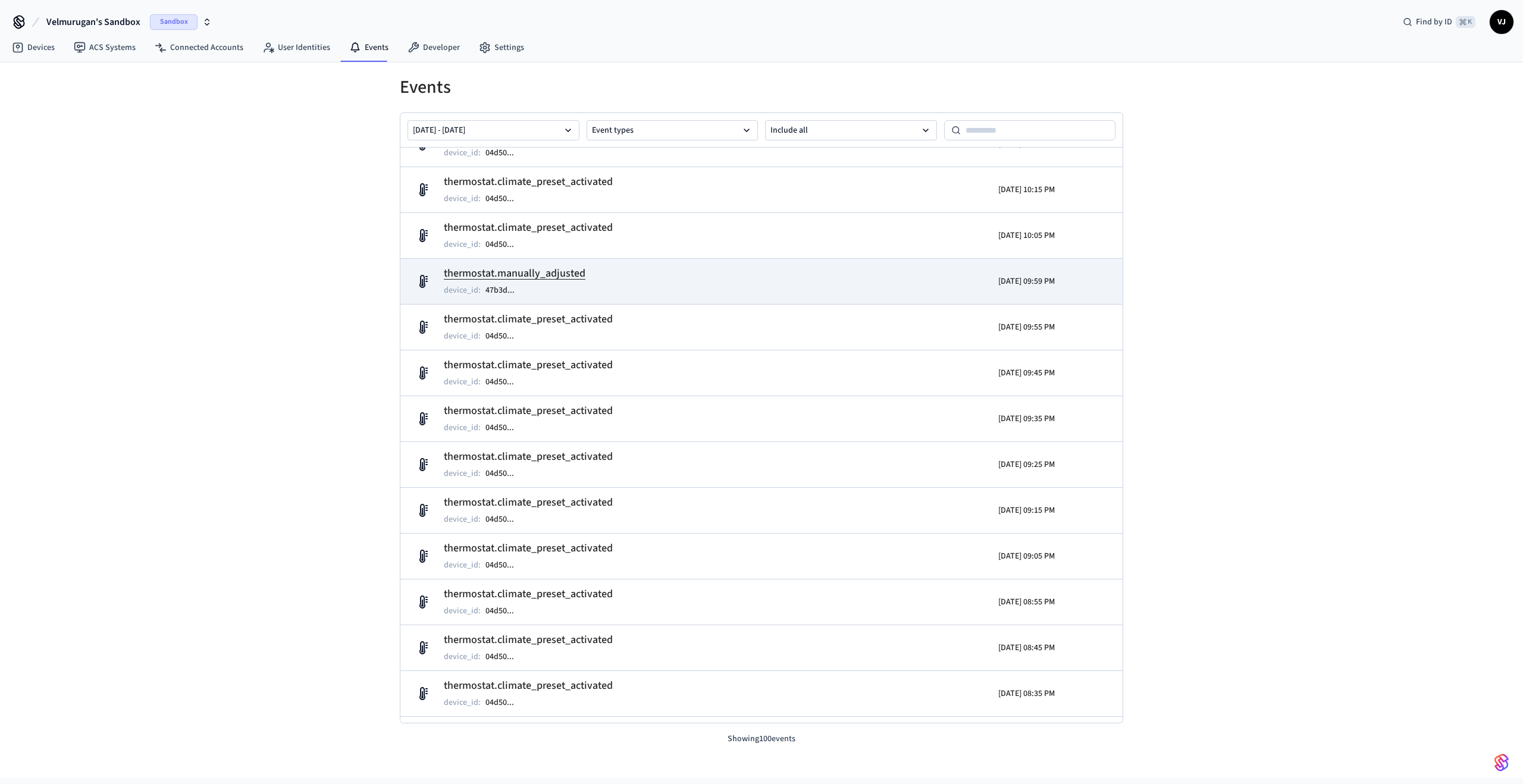
click at [553, 271] on h2 "thermostat.manually_adjusted" at bounding box center [514, 274] width 142 height 16
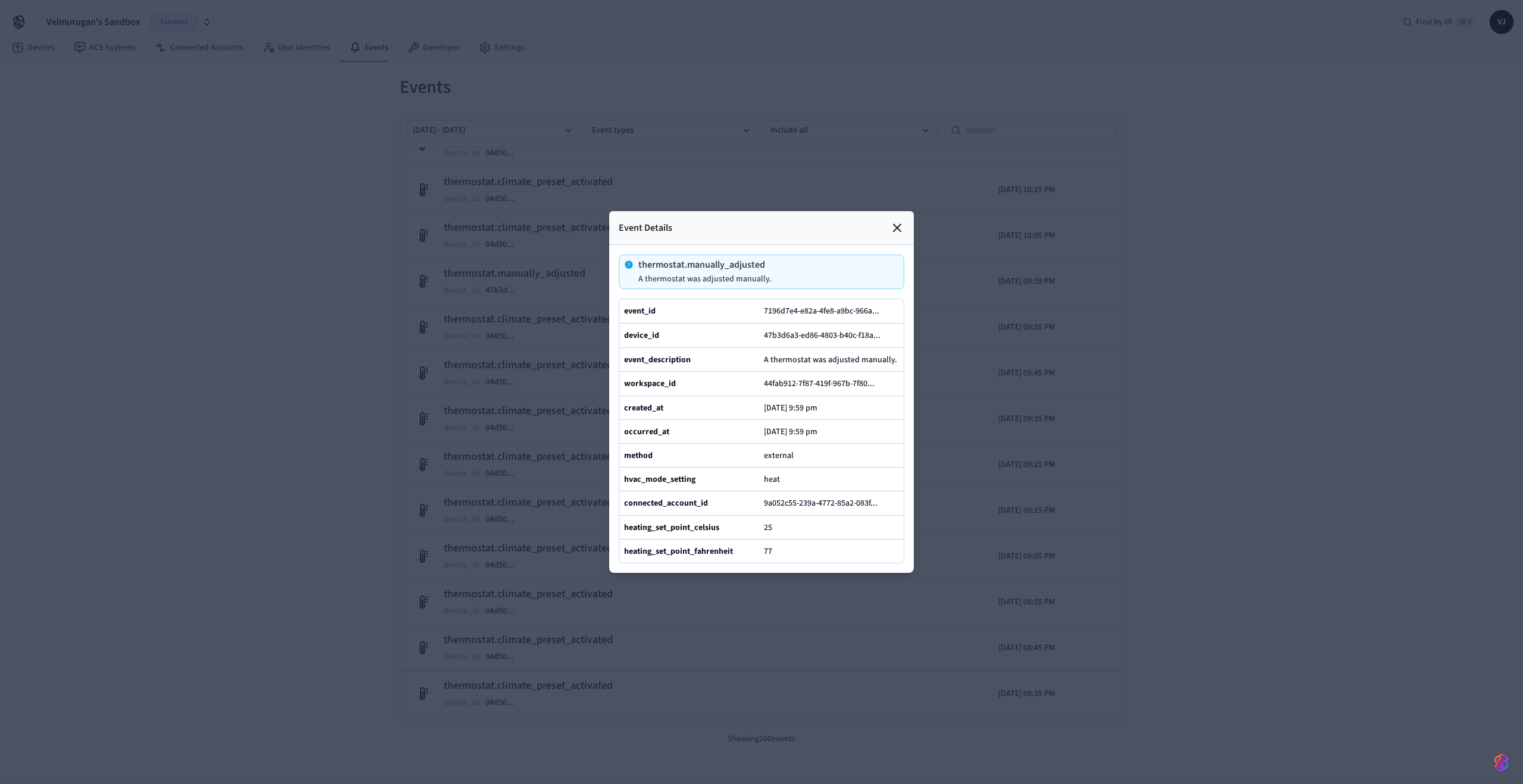
click at [900, 221] on icon at bounding box center [897, 227] width 14 height 14
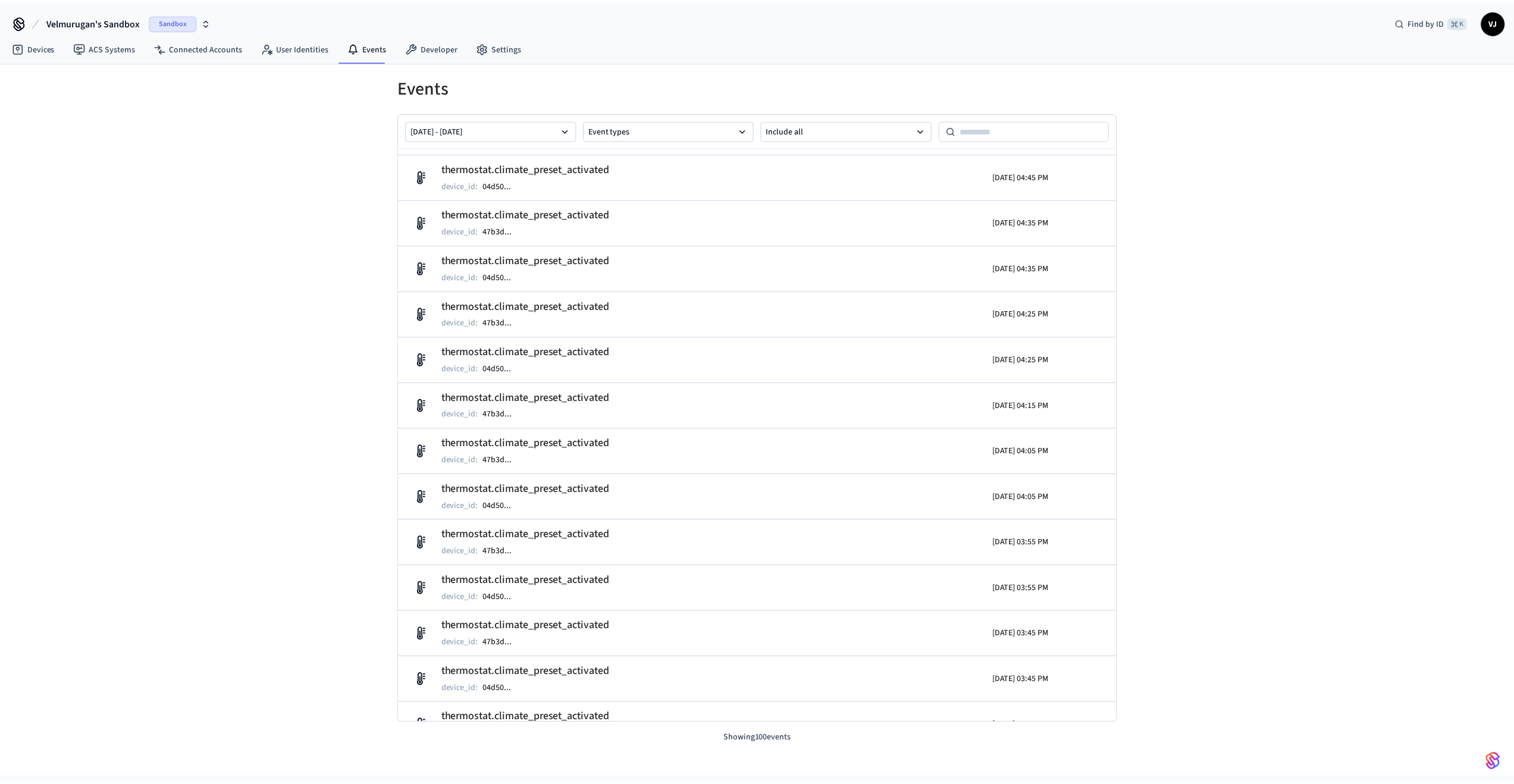
scroll to position [2419, 0]
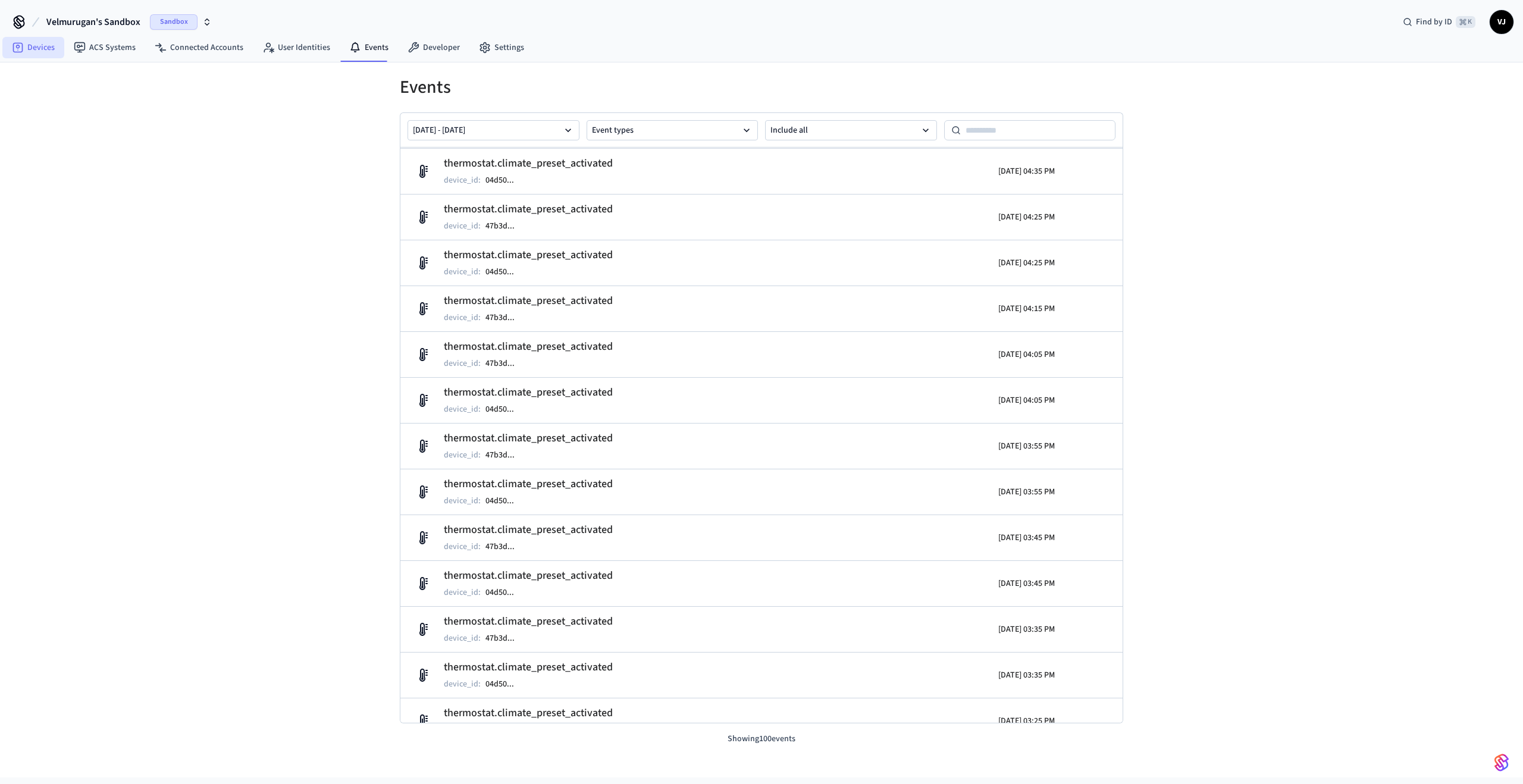
click at [46, 57] on link "Devices" at bounding box center [33, 47] width 62 height 22
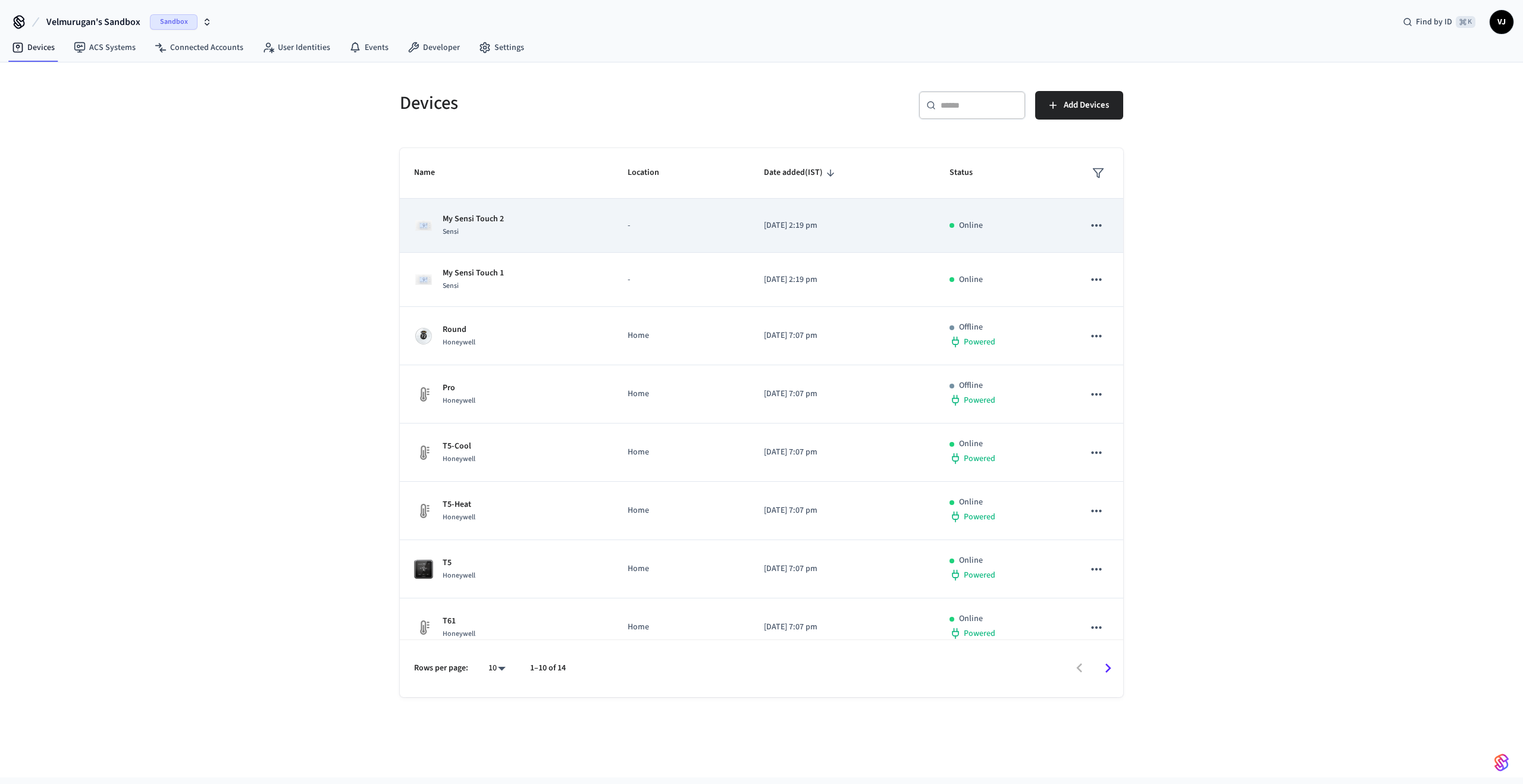
click at [481, 218] on p "My Sensi Touch 2" at bounding box center [473, 219] width 61 height 13
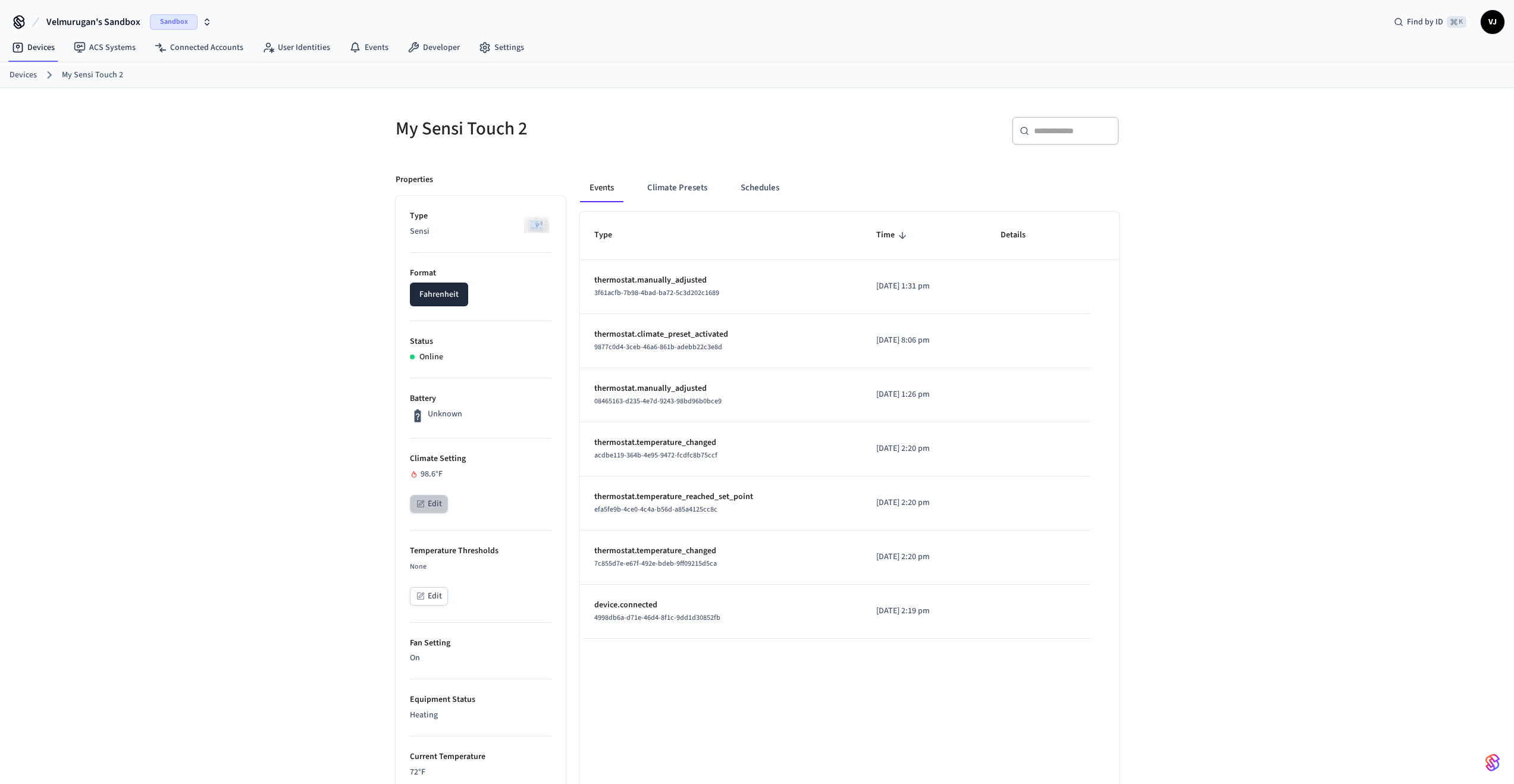
click at [429, 501] on button "Edit" at bounding box center [429, 504] width 38 height 19
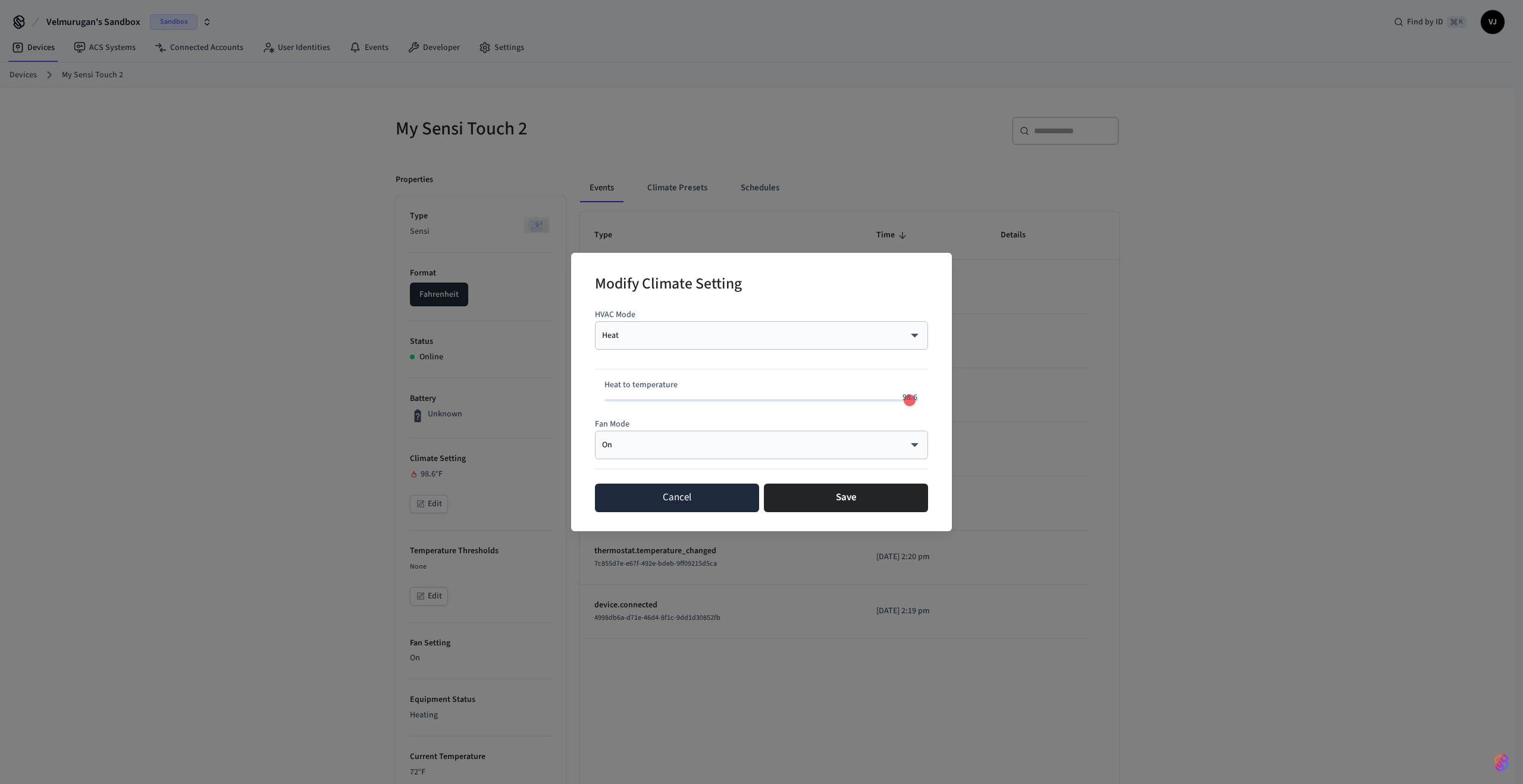
click at [676, 497] on button "Cancel" at bounding box center [677, 498] width 164 height 28
type input "**"
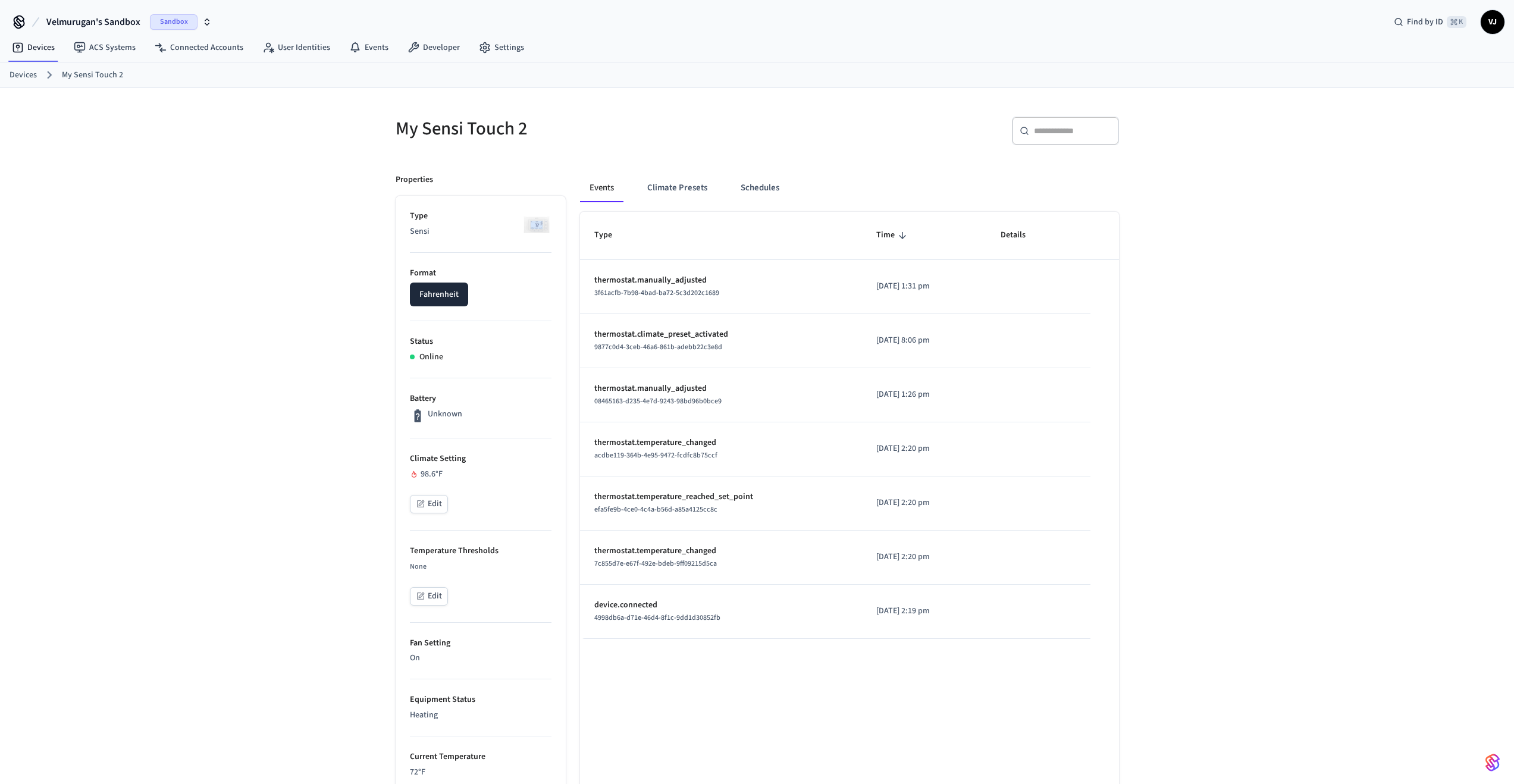
click at [446, 505] on button "Edit" at bounding box center [429, 504] width 38 height 19
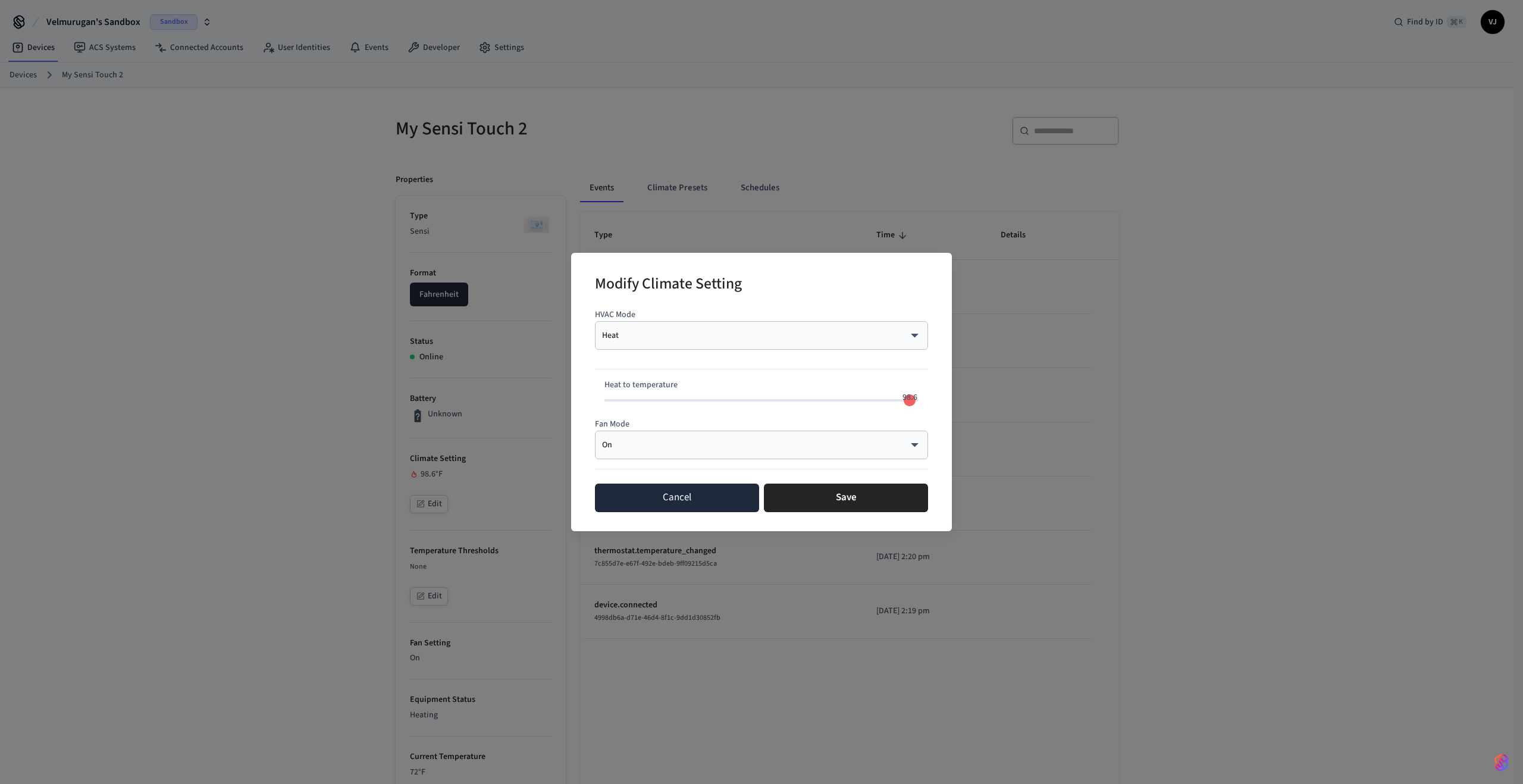
click at [673, 499] on button "Cancel" at bounding box center [677, 498] width 164 height 28
type input "**"
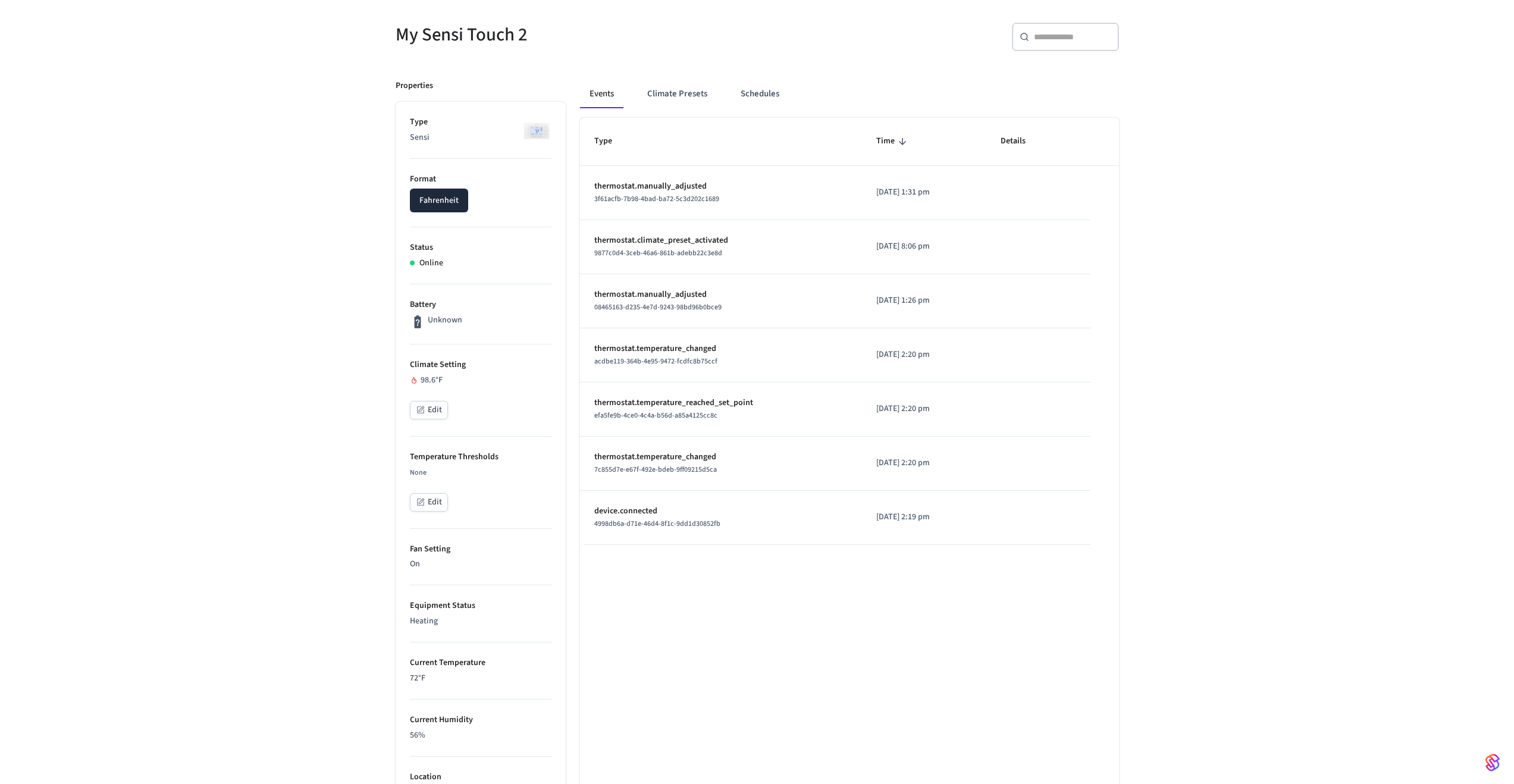
scroll to position [95, 0]
drag, startPoint x: 438, startPoint y: 679, endPoint x: 406, endPoint y: 656, distance: 39.4
click at [406, 656] on ul "Type Sensi Format Fahrenheit Status Online Battery Unknown Climate Setting 98.6…" at bounding box center [481, 588] width 170 height 975
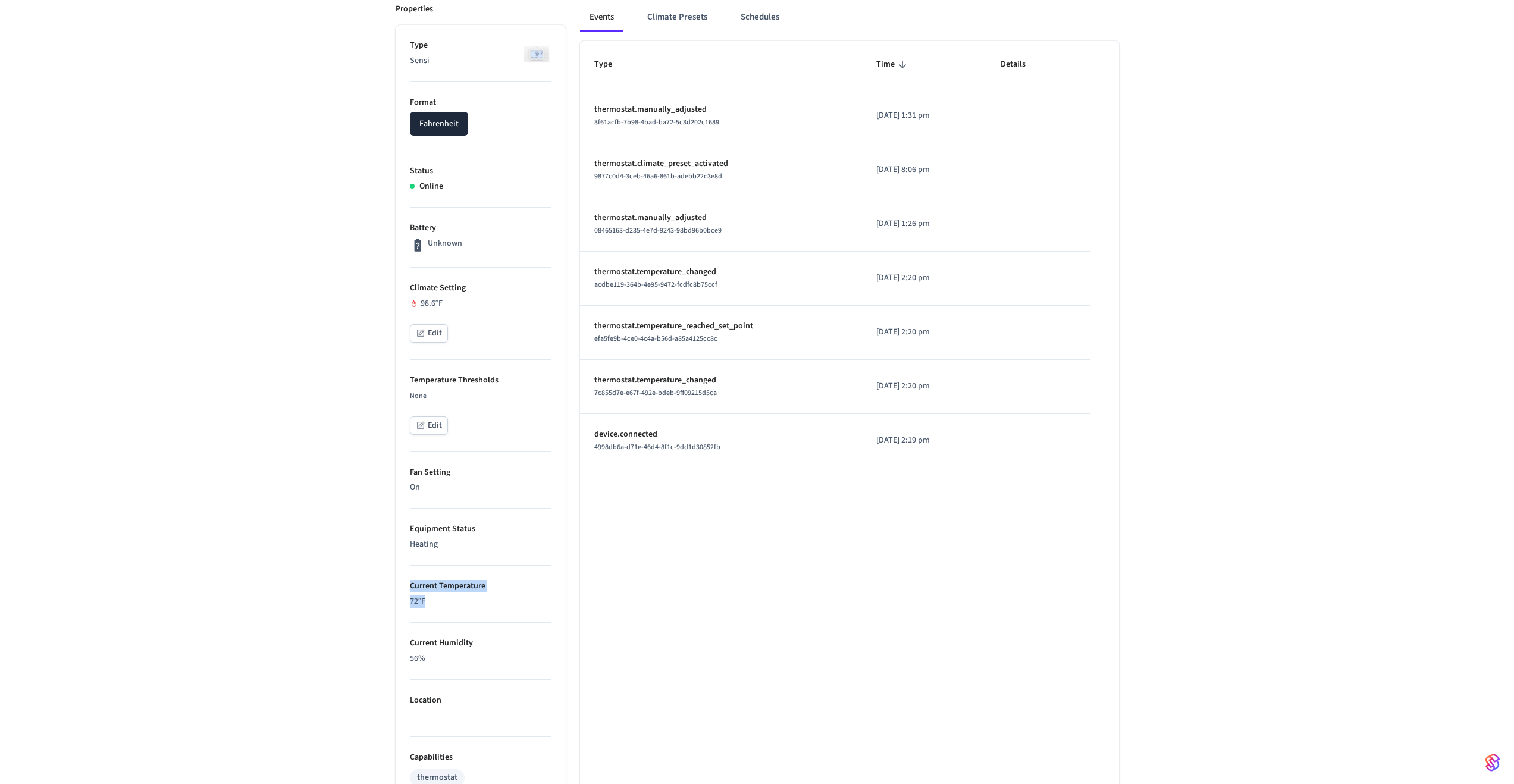
scroll to position [174, 0]
